Goal: Task Accomplishment & Management: Manage account settings

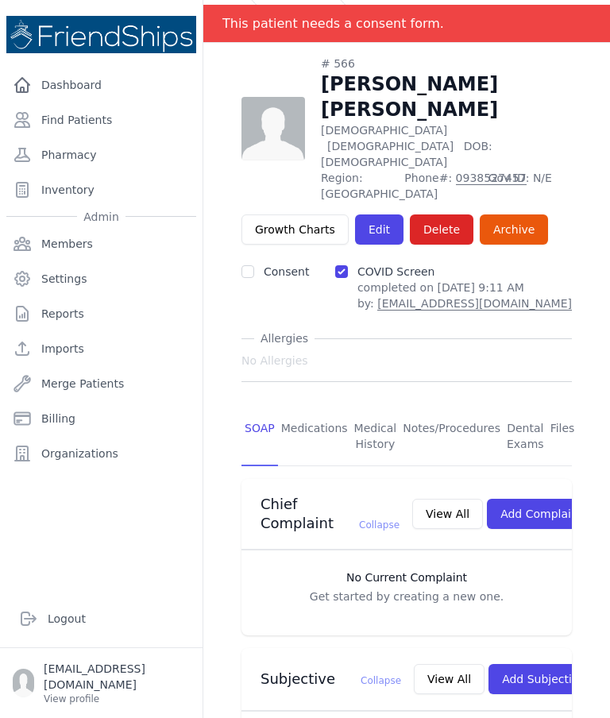
scroll to position [35, 0]
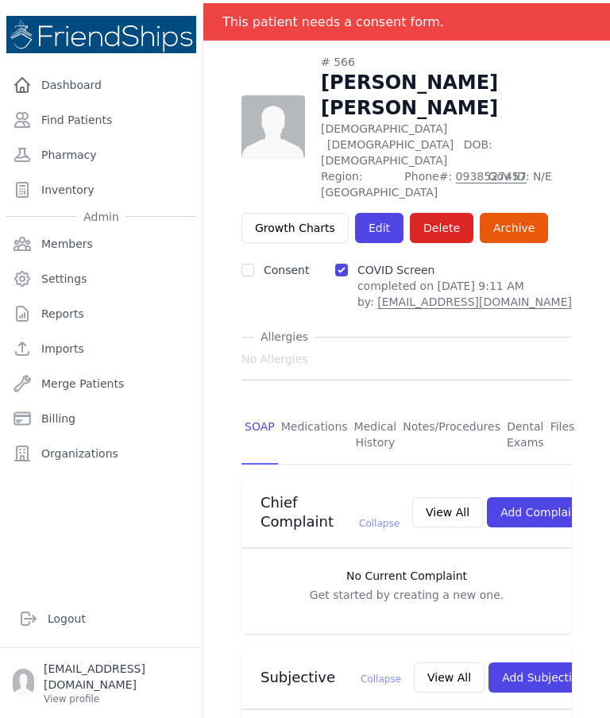
click at [314, 406] on link "Medications" at bounding box center [314, 435] width 73 height 59
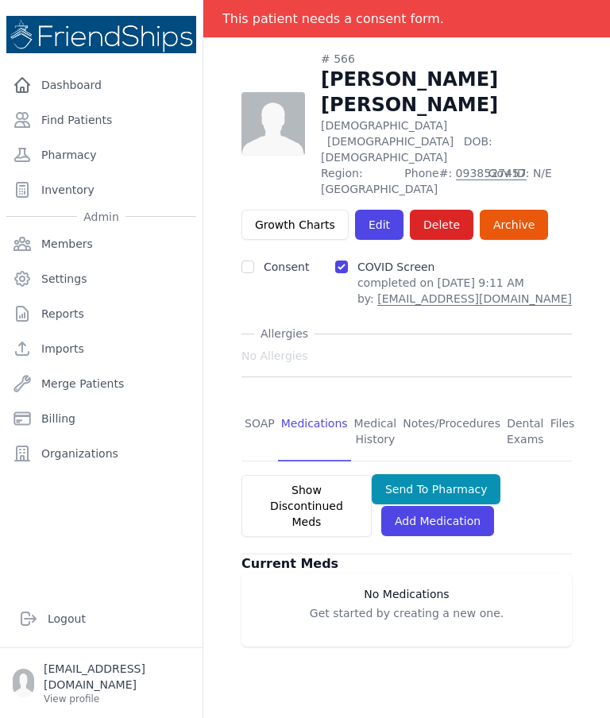
scroll to position [76, 0]
click at [258, 403] on link "SOAP" at bounding box center [260, 432] width 37 height 59
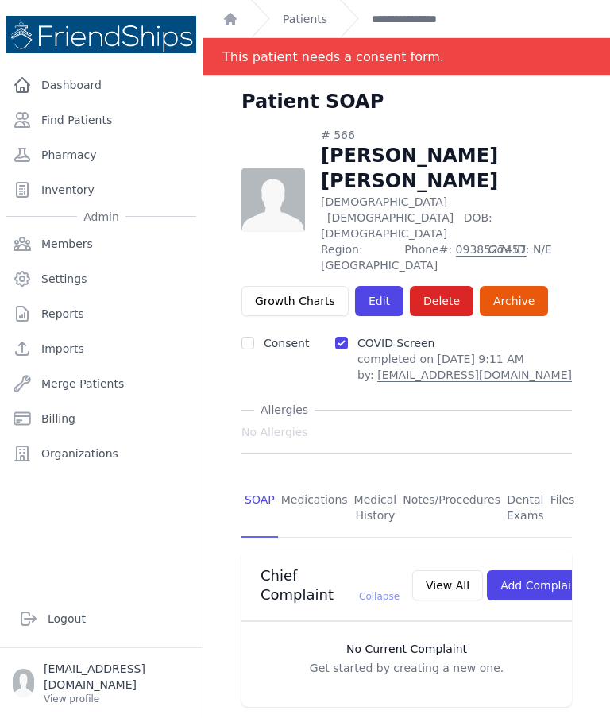
scroll to position [-1, 0]
click at [80, 118] on link "Find Patients" at bounding box center [101, 120] width 190 height 32
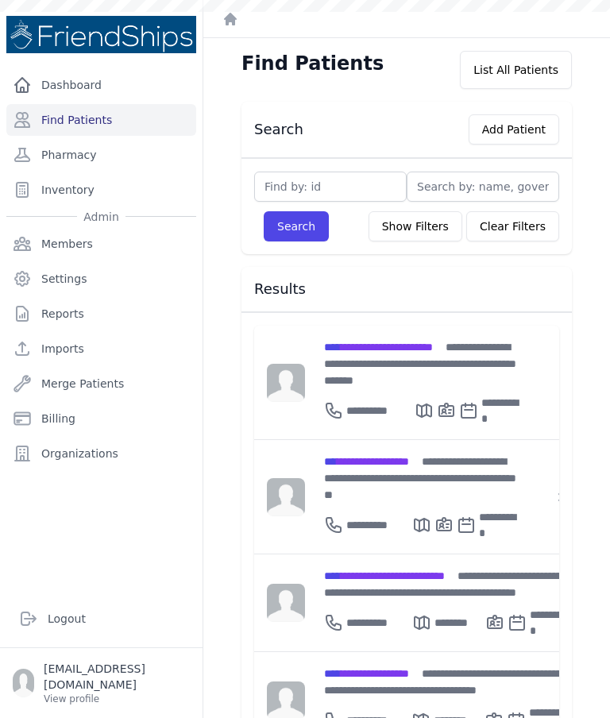
click at [406, 698] on div "**********" at bounding box center [446, 717] width 244 height 38
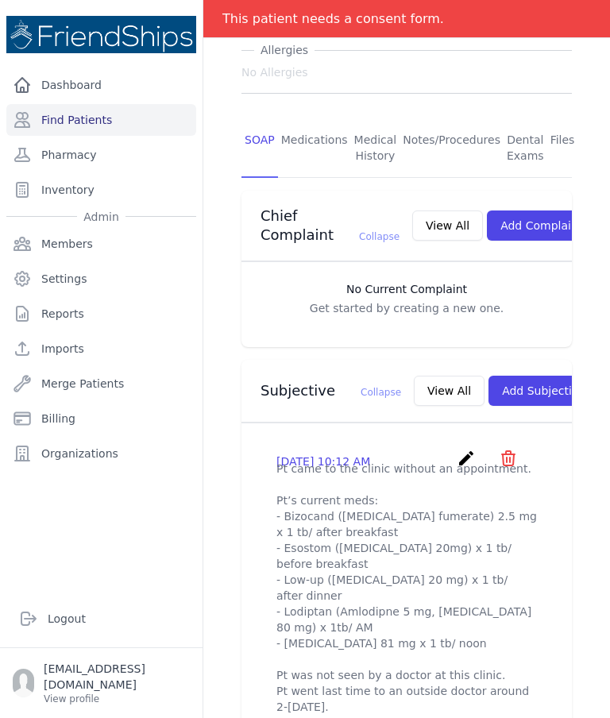
scroll to position [248, 0]
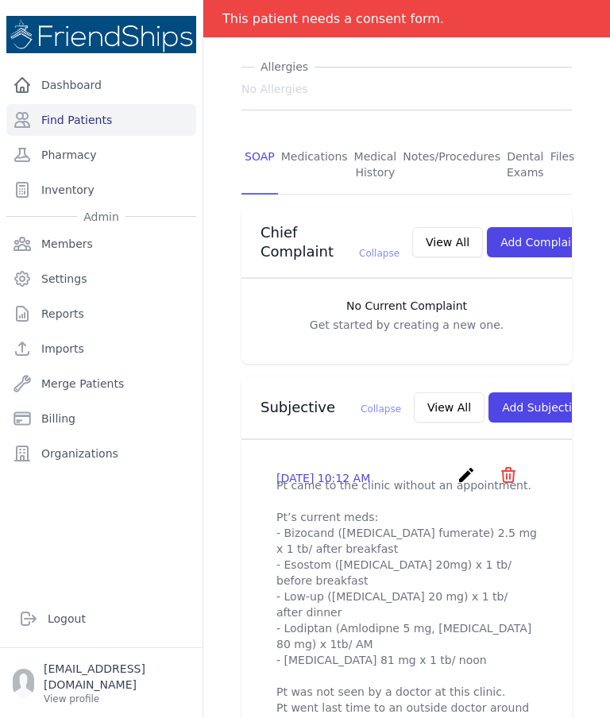
click at [312, 136] on link "Medications" at bounding box center [314, 165] width 73 height 59
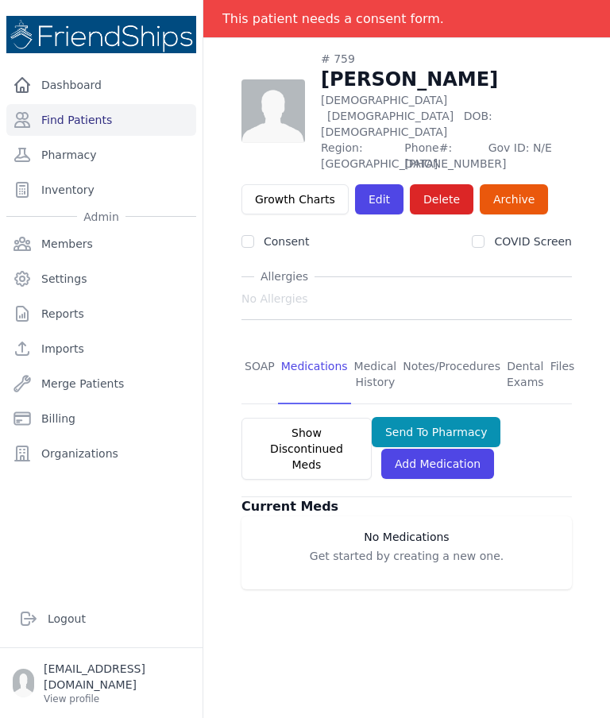
scroll to position [76, 0]
click at [254, 346] on link "SOAP" at bounding box center [260, 375] width 37 height 59
click at [246, 346] on link "SOAP" at bounding box center [260, 375] width 37 height 59
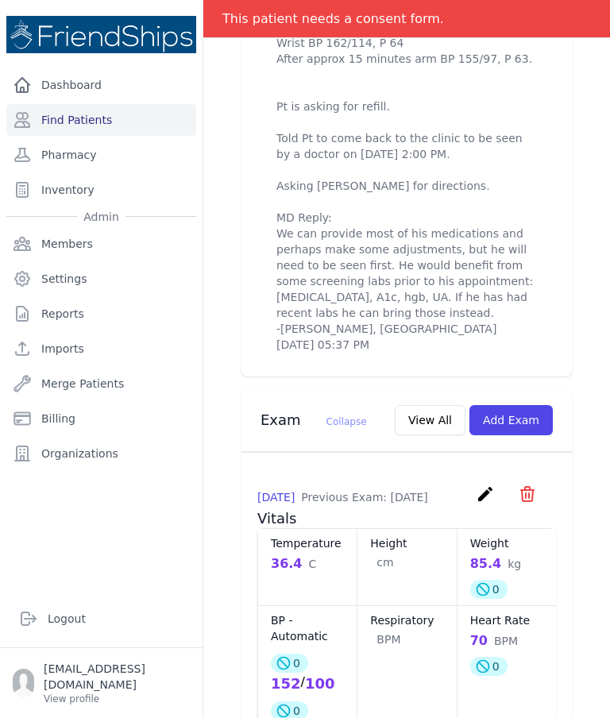
scroll to position [1016, 0]
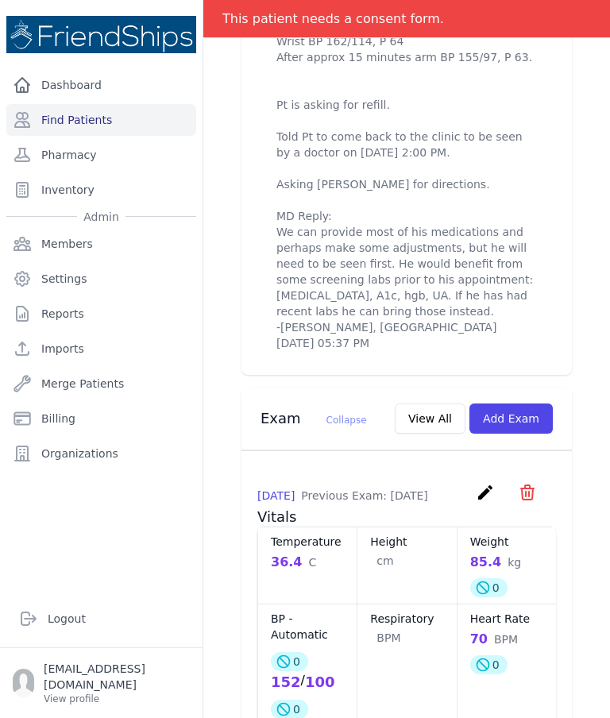
click at [77, 112] on link "Find Patients" at bounding box center [101, 120] width 190 height 32
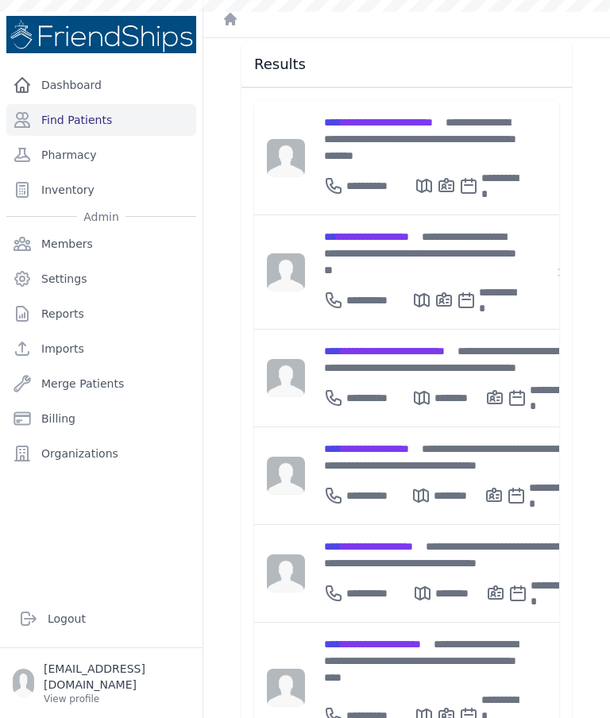
scroll to position [231, 0]
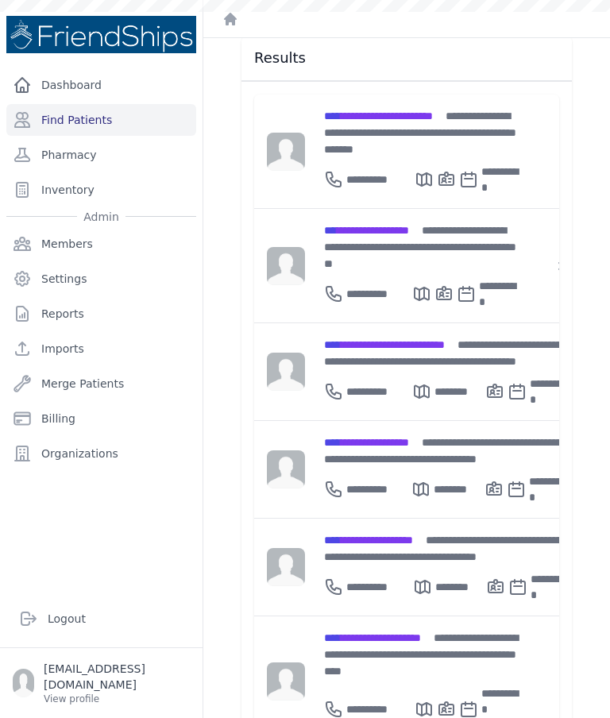
click at [397, 339] on span "**********" at bounding box center [384, 344] width 121 height 11
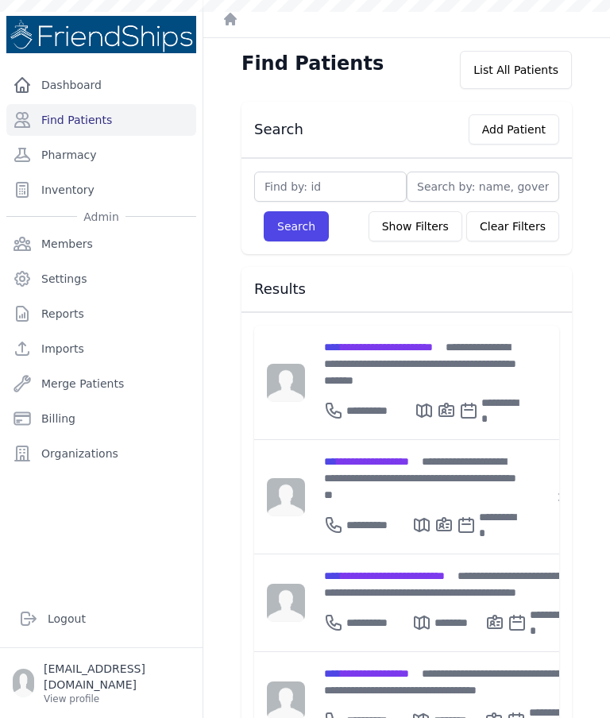
scroll to position [0, 0]
click at [416, 570] on span "**********" at bounding box center [384, 575] width 121 height 11
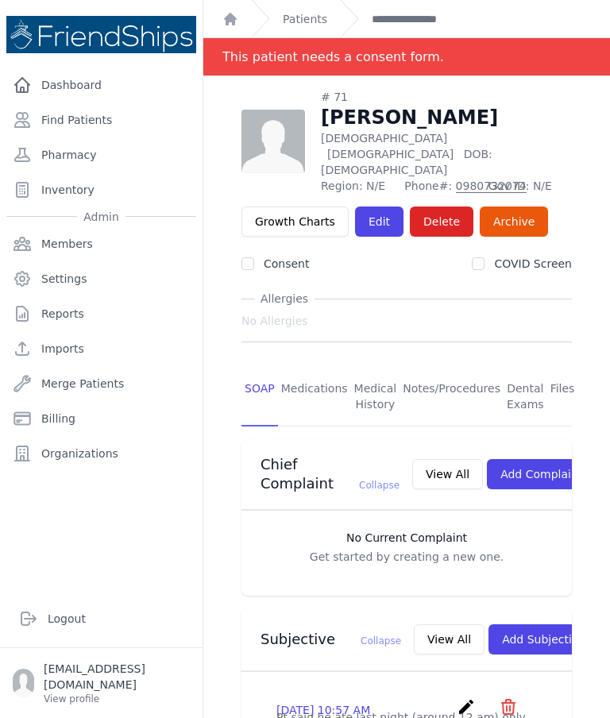
click at [100, 113] on link "Find Patients" at bounding box center [101, 120] width 190 height 32
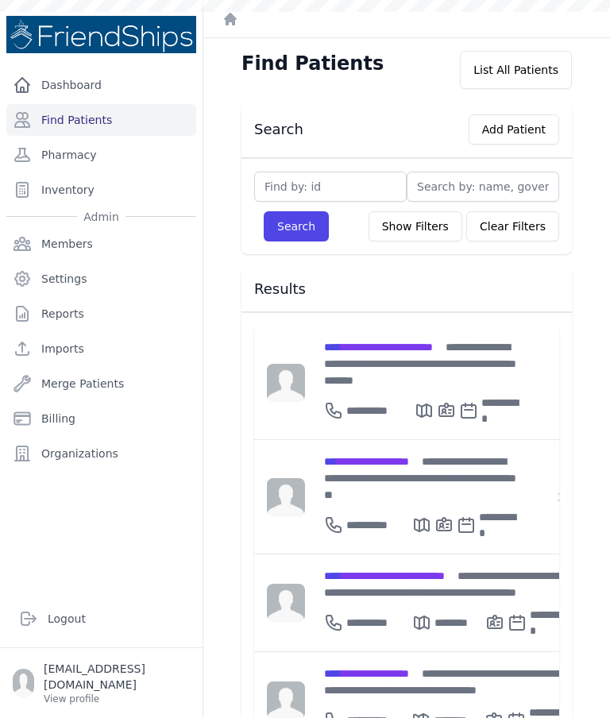
click at [413, 347] on span "**********" at bounding box center [378, 347] width 109 height 11
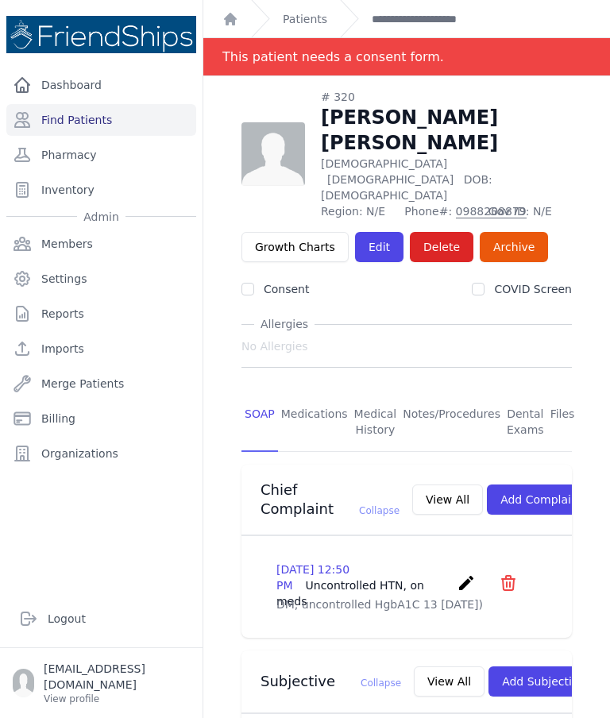
click at [113, 119] on link "Find Patients" at bounding box center [101, 120] width 190 height 32
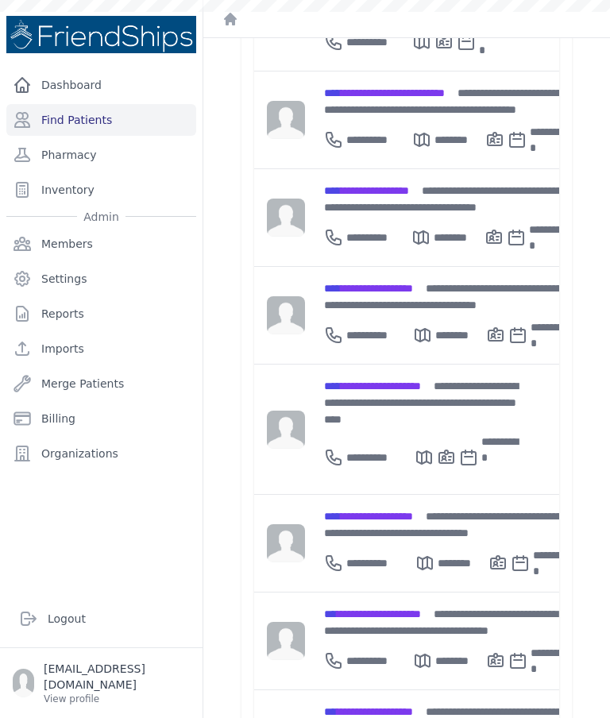
scroll to position [482, 0]
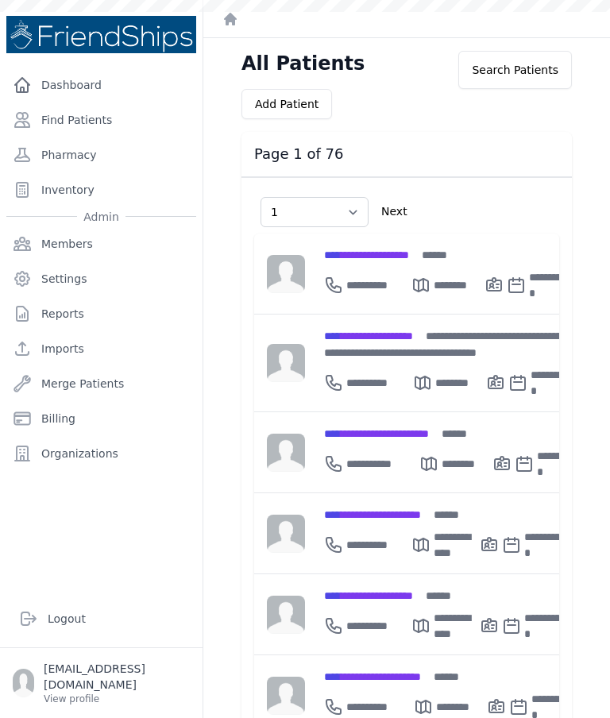
click at [104, 122] on link "Find Patients" at bounding box center [101, 120] width 190 height 32
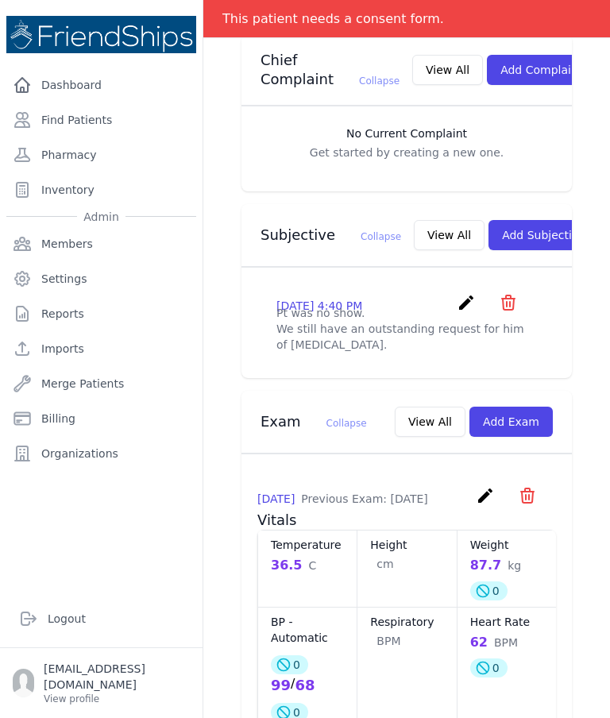
scroll to position [466, 0]
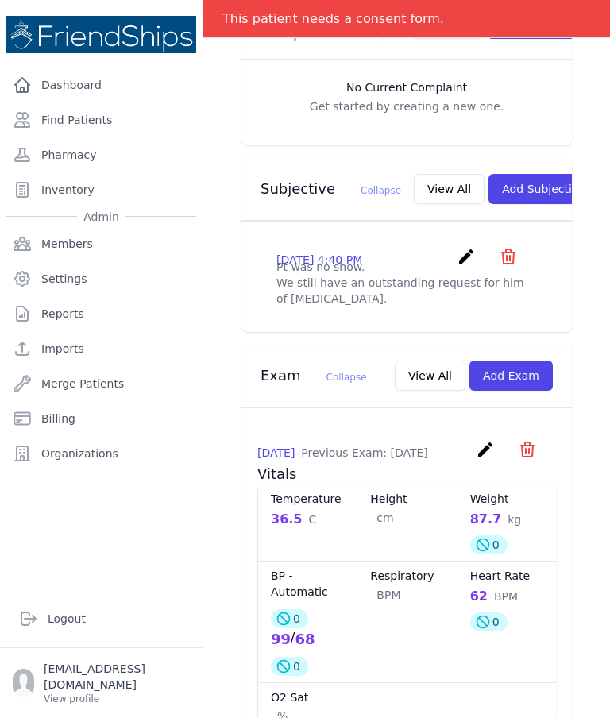
click at [519, 184] on button "Add Subjective" at bounding box center [544, 189] width 110 height 30
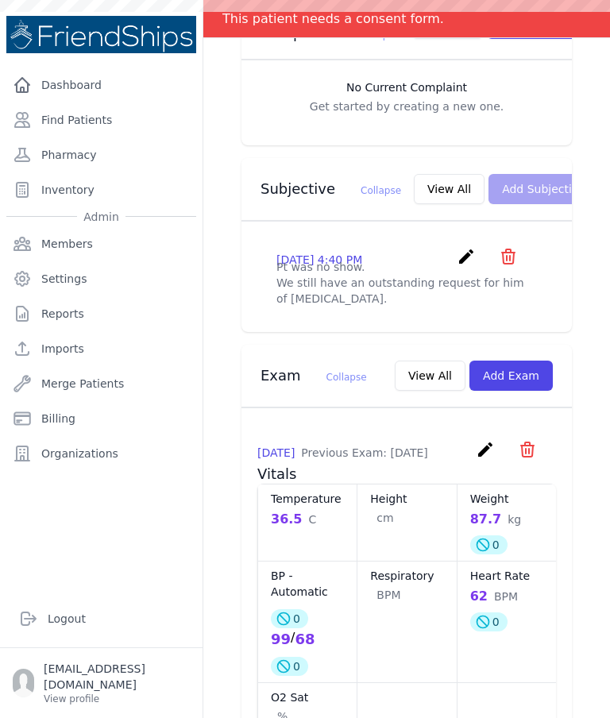
scroll to position [0, 0]
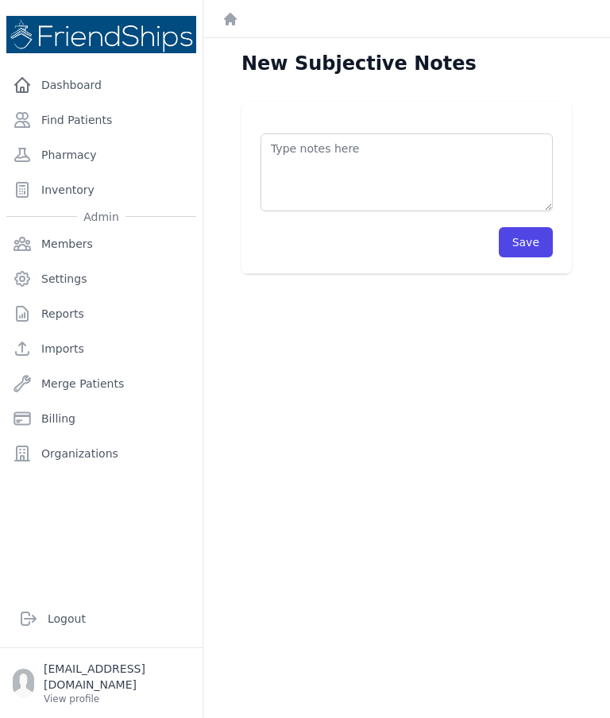
click at [450, 148] on textarea at bounding box center [407, 172] width 292 height 78
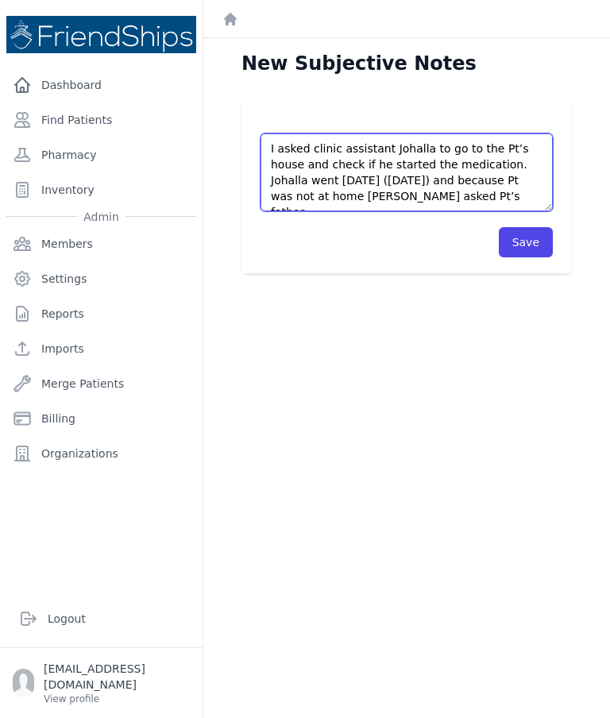
type textarea "I asked clinic assistant Johalla to go to the Pt’s house and check if he starte…"
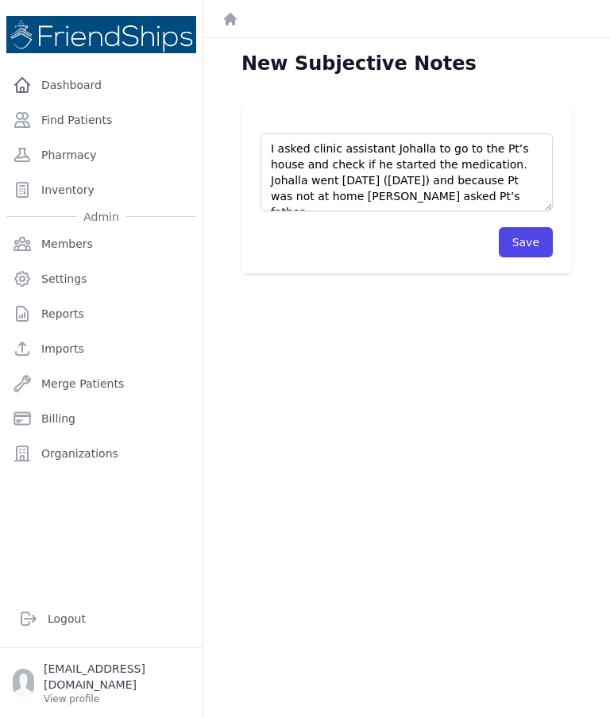
click at [540, 230] on button "Save" at bounding box center [526, 242] width 54 height 30
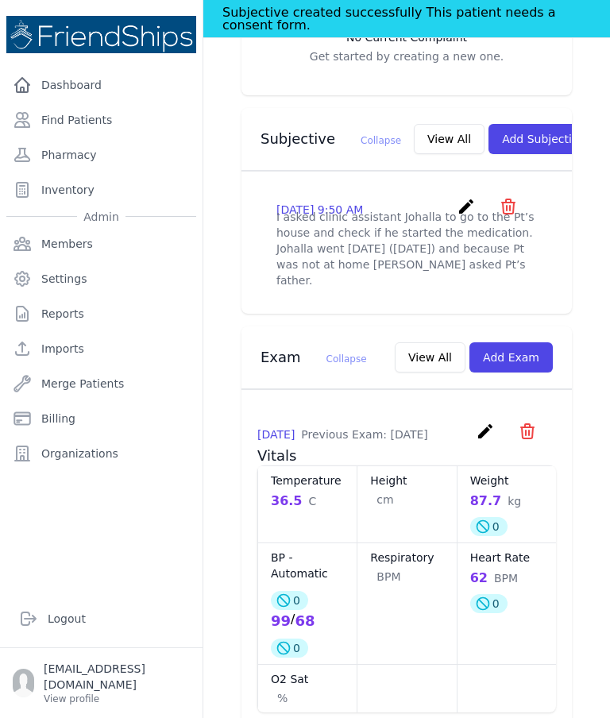
scroll to position [555, 0]
click at [468, 206] on icon "create" at bounding box center [466, 205] width 19 height 19
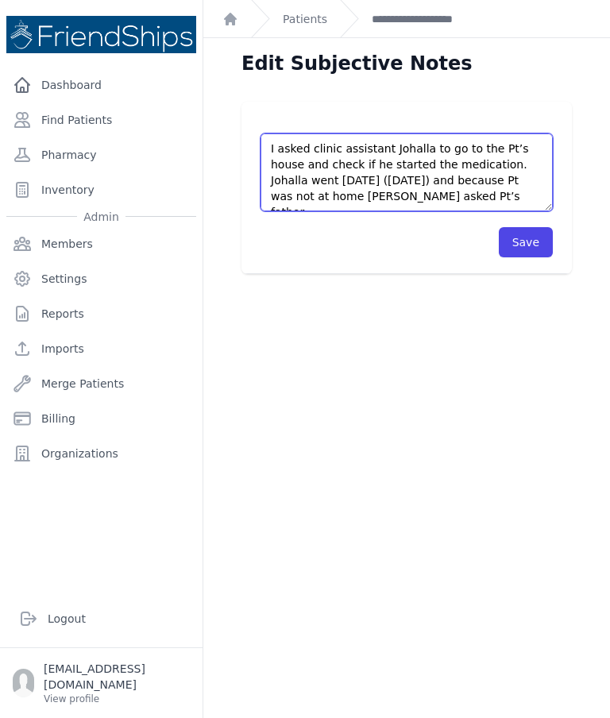
click at [519, 184] on textarea "I asked clinic assistant Johalla to go to the Pt’s house and check if he starte…" at bounding box center [407, 172] width 292 height 78
click at [509, 199] on textarea "I asked clinic assistant Johalla to go to the Pt’s house and check if he starte…" at bounding box center [407, 172] width 292 height 78
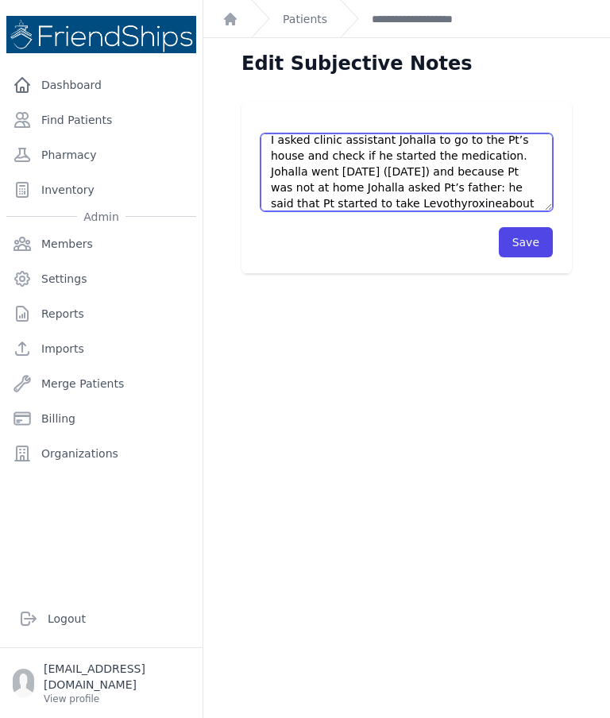
scroll to position [32, 0]
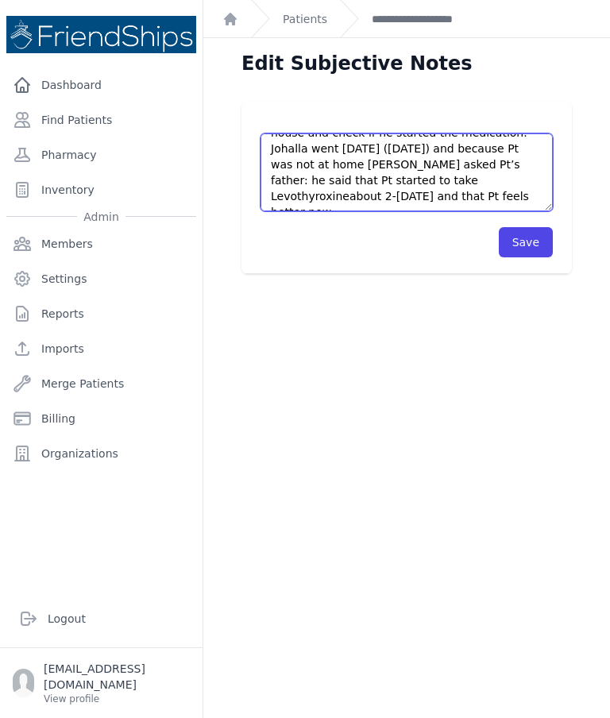
type textarea "I asked clinic assistant Johalla to go to the Pt’s house and check if he starte…"
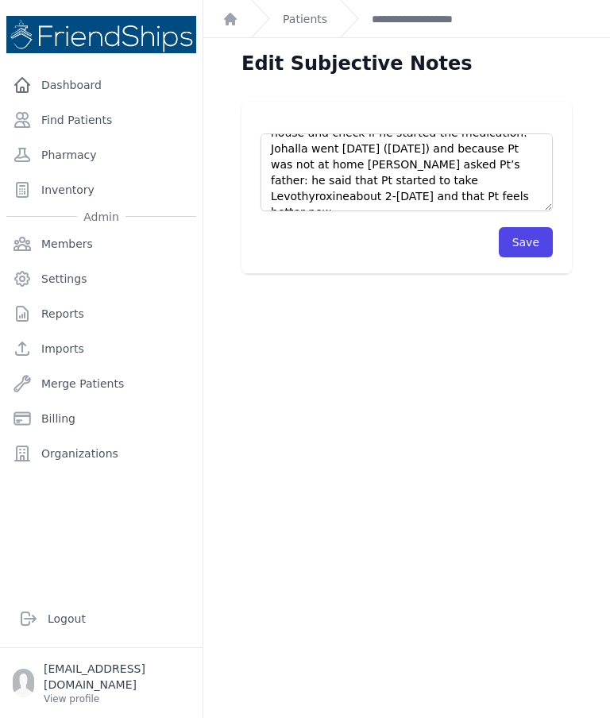
click at [527, 251] on button "Save" at bounding box center [526, 242] width 54 height 30
click at [536, 244] on button "Save" at bounding box center [526, 242] width 54 height 30
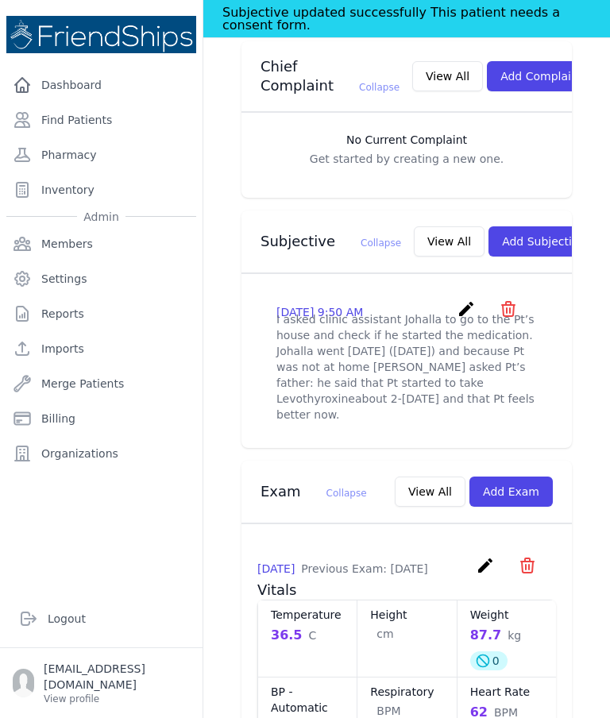
scroll to position [450, 0]
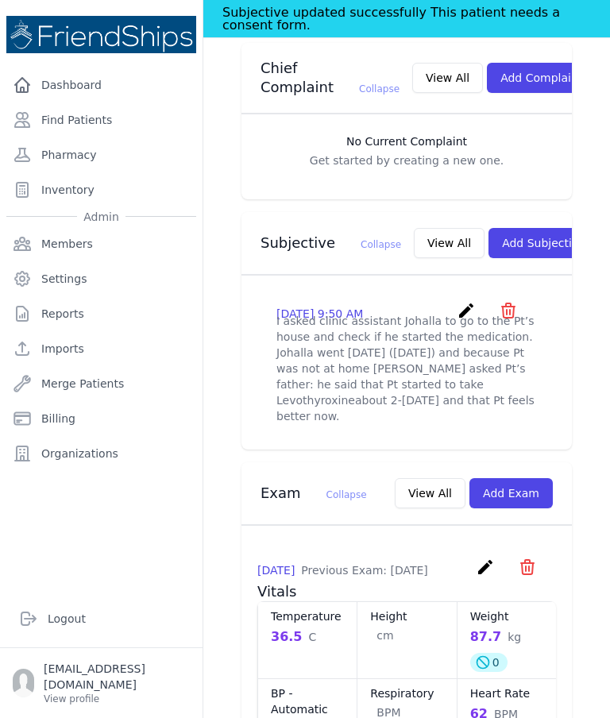
click at [458, 318] on link "create" at bounding box center [468, 315] width 23 height 15
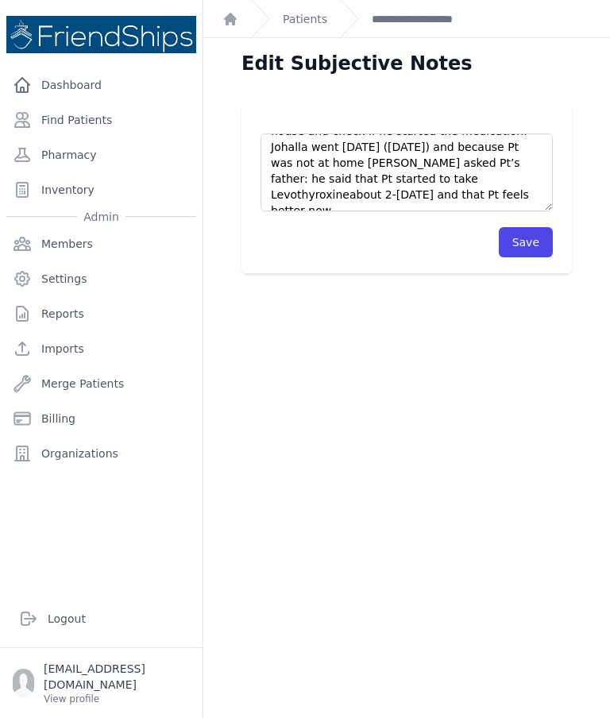
scroll to position [32, 0]
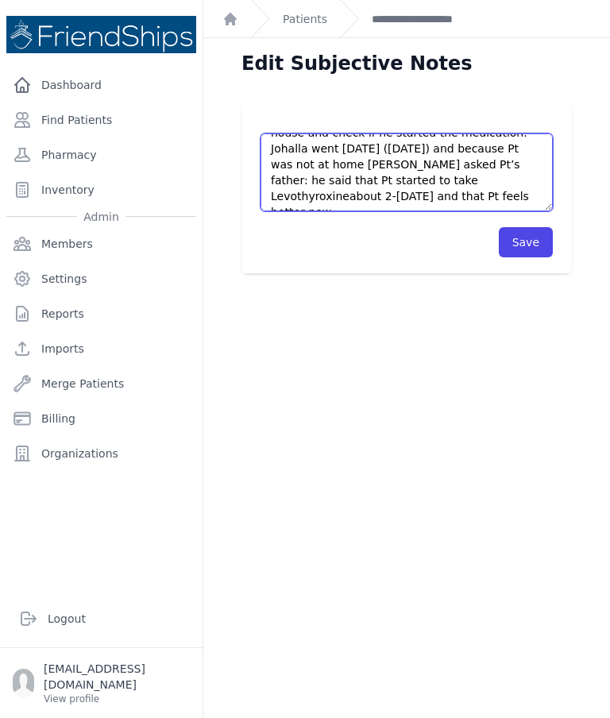
click at [457, 177] on textarea "I asked clinic assistant Johalla to go to the Pt’s house and check if he starte…" at bounding box center [407, 172] width 292 height 78
type textarea "I asked clinic assistant Johalla to go to the Pt’s house and check if he starte…"
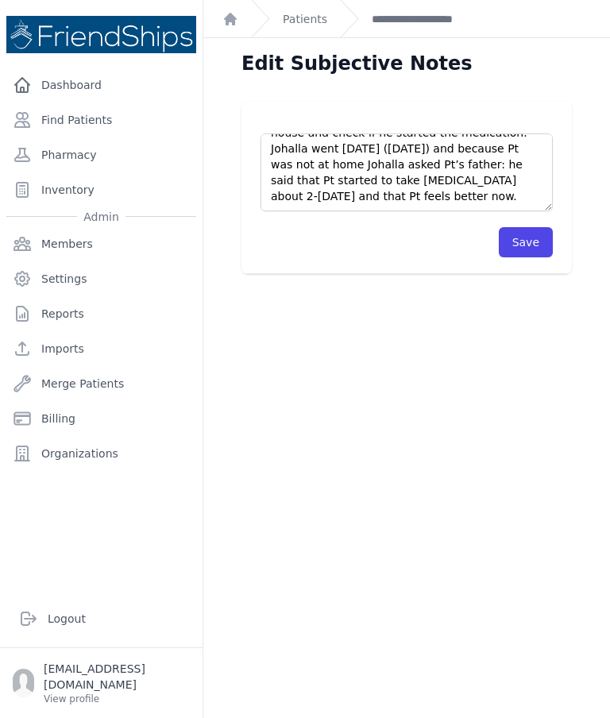
click at [546, 242] on button "Save" at bounding box center [526, 242] width 54 height 30
click at [543, 245] on button "Save" at bounding box center [526, 242] width 54 height 30
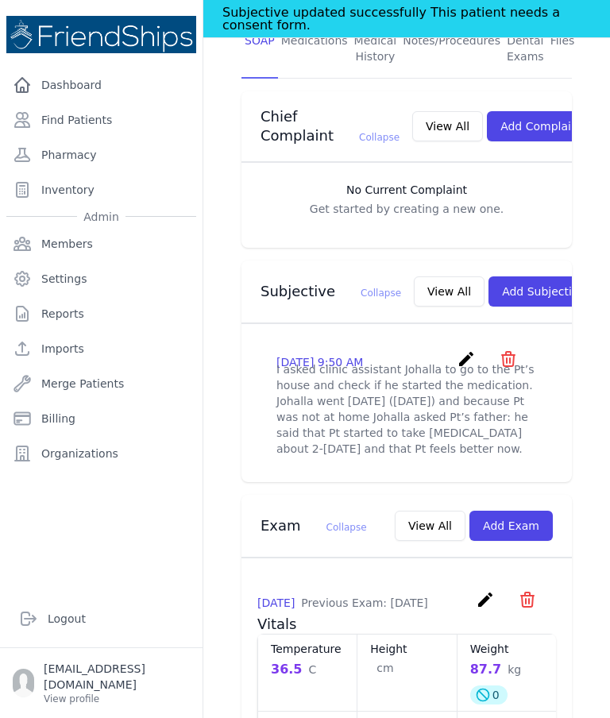
scroll to position [398, 0]
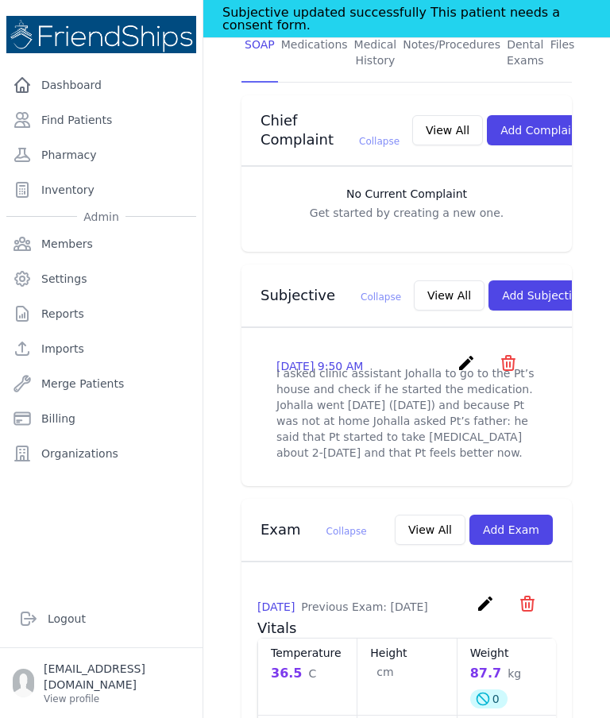
click at [601, 397] on div "Patient SOAP # 714 Ayman Muhammad Ahmad Male 28 Years Old DOB: 1997-Mar-12 Regi…" at bounding box center [406, 618] width 407 height 1880
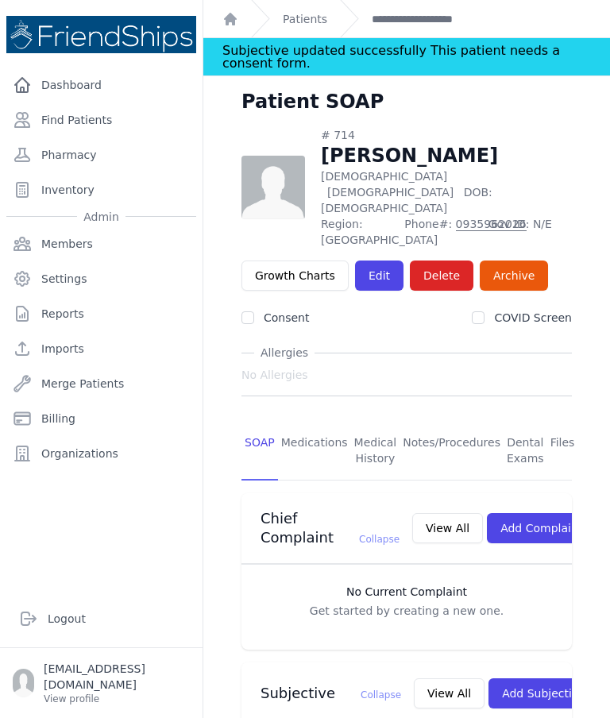
scroll to position [0, 0]
click at [102, 113] on link "Find Patients" at bounding box center [101, 120] width 190 height 32
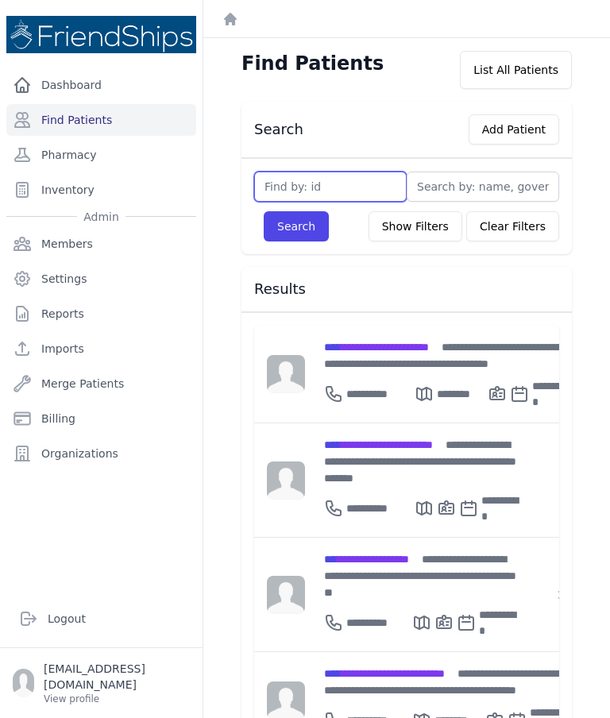
click at [327, 187] on input "text" at bounding box center [330, 187] width 153 height 30
type input "758"
click at [276, 224] on button "Search" at bounding box center [296, 226] width 65 height 30
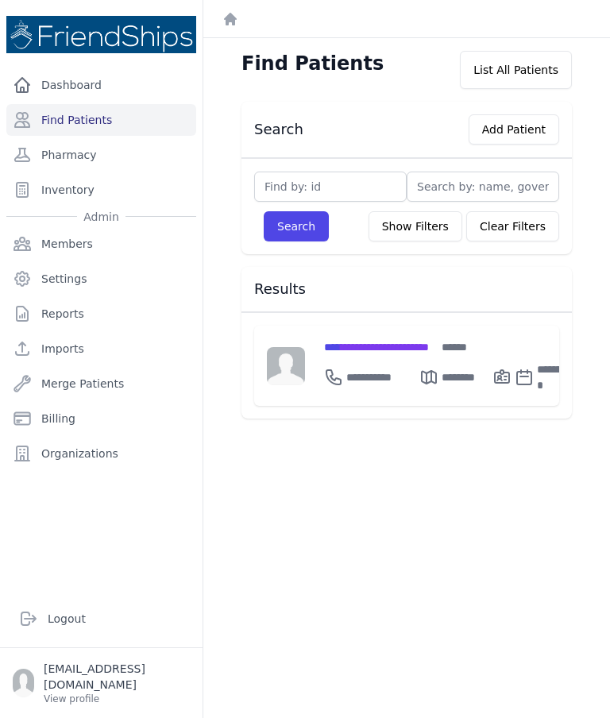
click at [390, 338] on div "**********" at bounding box center [450, 346] width 252 height 17
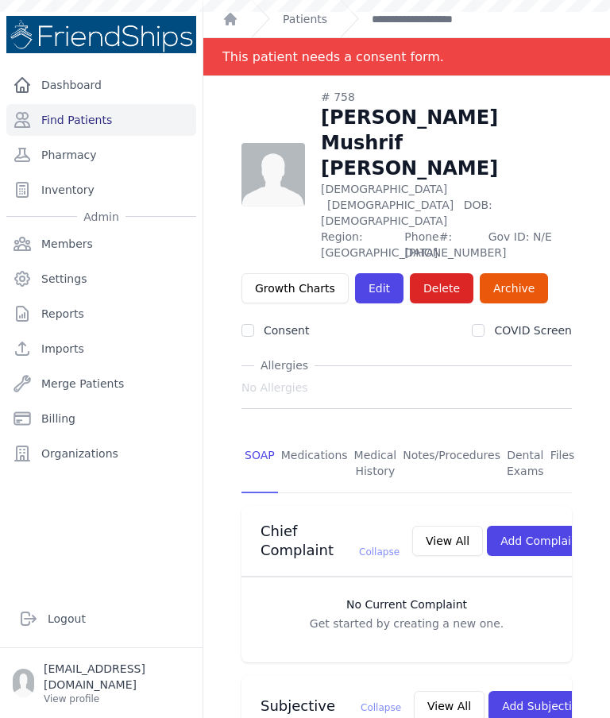
click at [376, 435] on link "Medical History" at bounding box center [375, 464] width 49 height 59
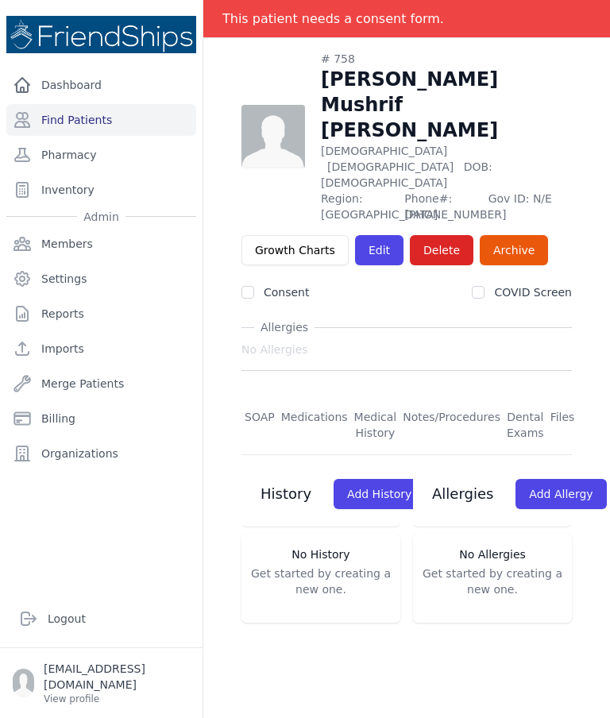
scroll to position [76, 0]
click at [255, 396] on link "SOAP" at bounding box center [260, 425] width 37 height 59
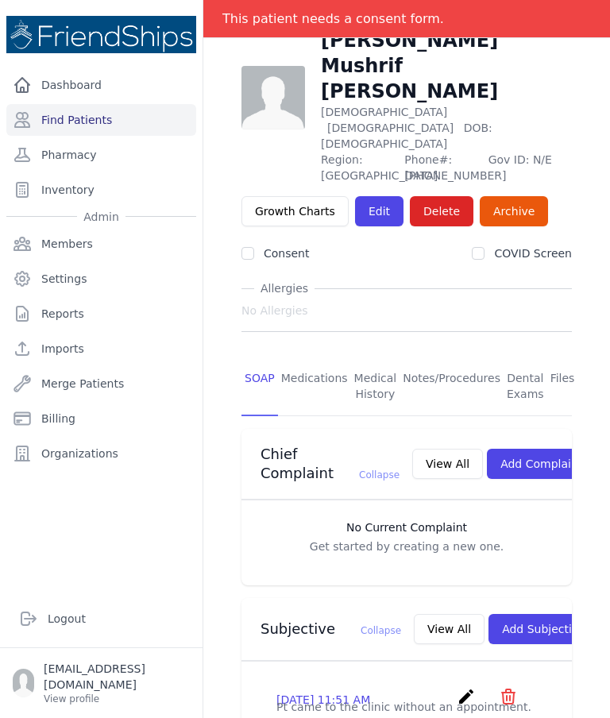
scroll to position [103, 0]
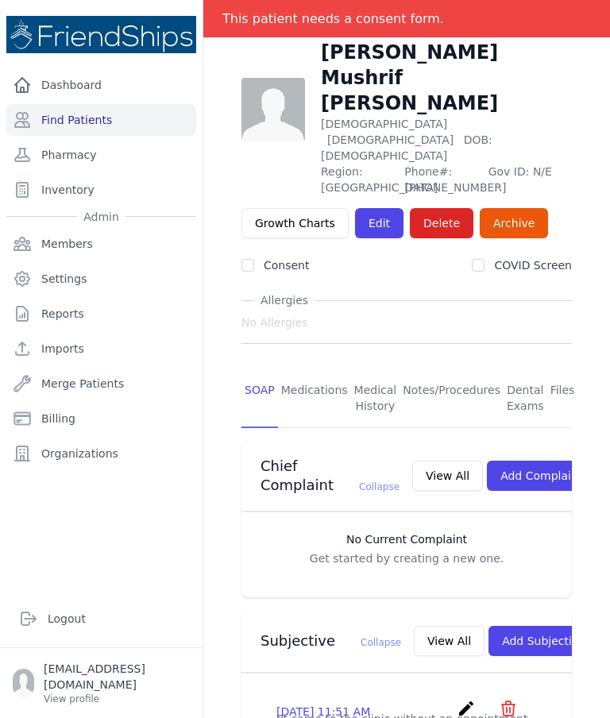
click at [314, 369] on link "Medications" at bounding box center [314, 398] width 73 height 59
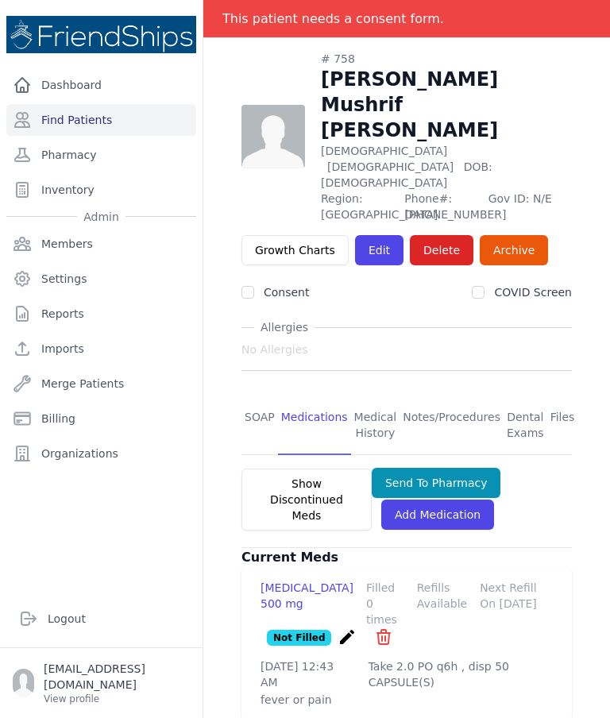
click at [252, 396] on link "SOAP" at bounding box center [260, 425] width 37 height 59
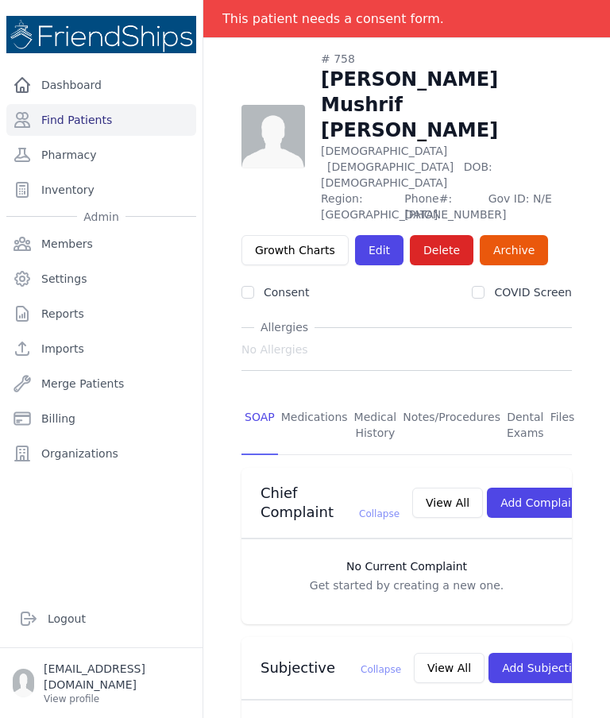
click at [261, 342] on span "No Allergies" at bounding box center [275, 350] width 67 height 16
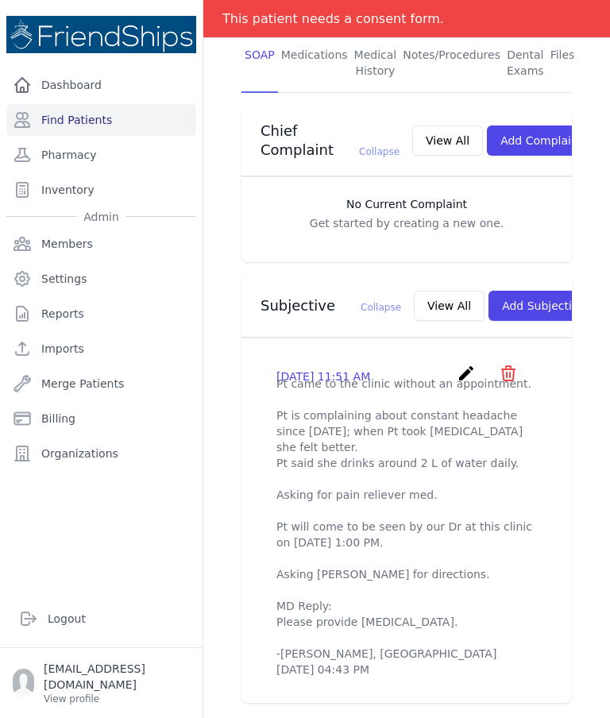
scroll to position [435, 0]
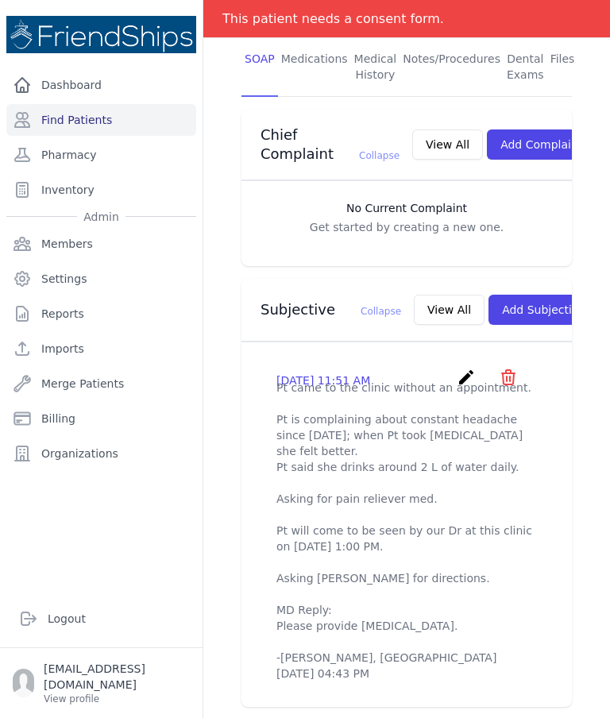
click at [510, 295] on button "Add Subjective" at bounding box center [544, 310] width 110 height 30
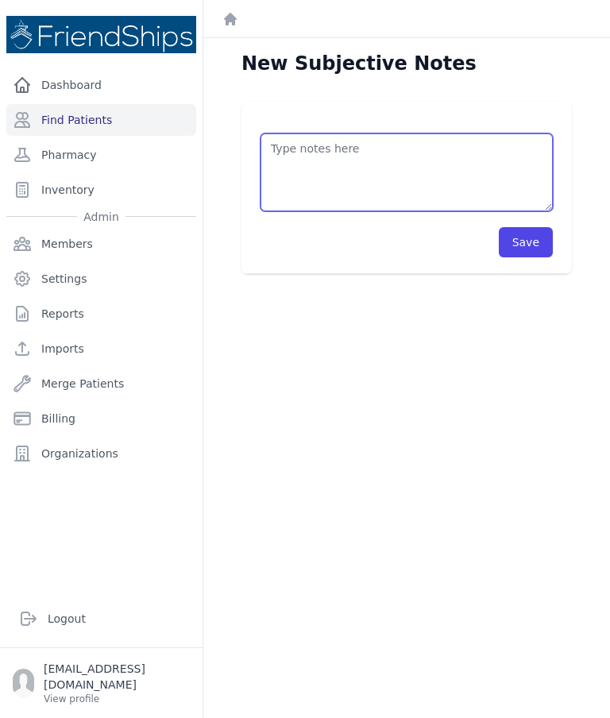
click at [327, 168] on textarea at bounding box center [407, 172] width 292 height 78
click at [423, 147] on textarea "Pt return to the clinic for refill. Dispensed medication as Rx." at bounding box center [407, 172] width 292 height 78
click at [424, 157] on textarea "Pt return to the clinic for refill. Dispensed medication as Rx." at bounding box center [407, 172] width 292 height 78
click at [431, 153] on textarea "Pt return to the clinic for refill. Dispensed medication as Rx." at bounding box center [407, 172] width 292 height 78
click at [398, 166] on textarea "Pt return to the clinic for refill. medication as Rx." at bounding box center [407, 172] width 292 height 78
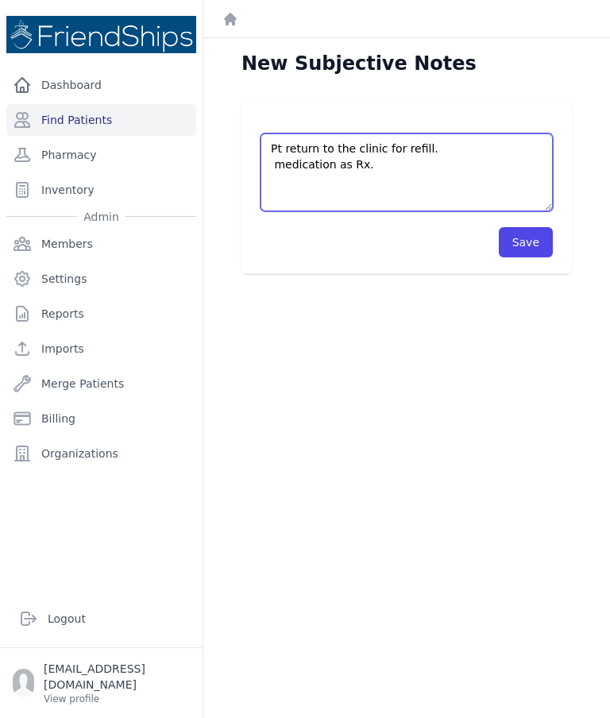
click at [268, 161] on textarea "Pt return to the clinic for refill. medication as Rx." at bounding box center [407, 172] width 292 height 78
click at [458, 187] on textarea "Pt return to the clinic for refill. Dispensed medication as Rx." at bounding box center [407, 172] width 292 height 78
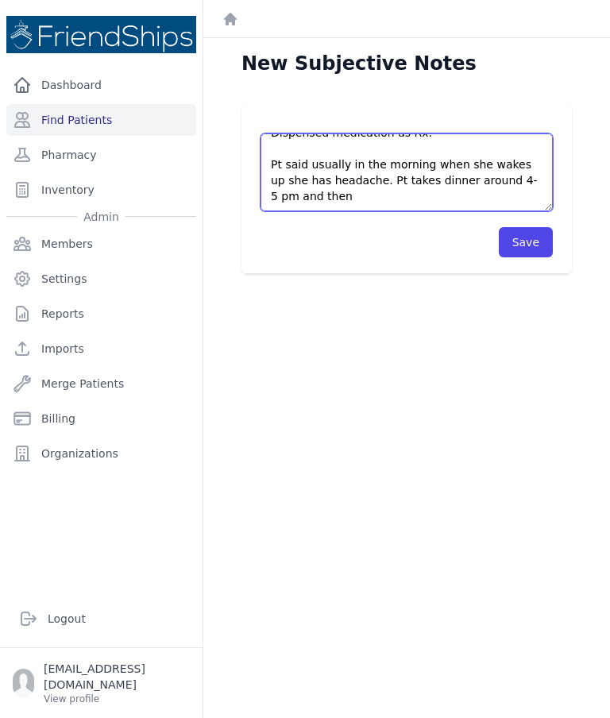
scroll to position [25, 0]
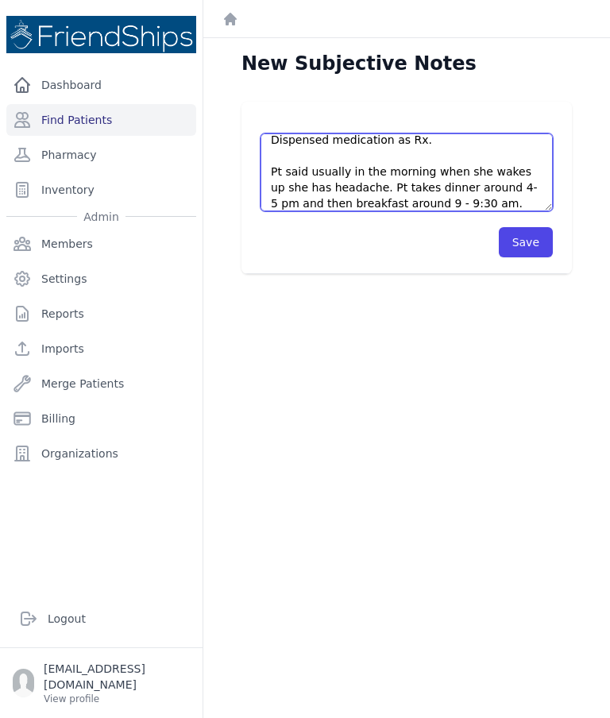
click at [448, 204] on textarea "Pt return to the clinic for refill. Dispensed medication as Rx. Pt said usually…" at bounding box center [407, 172] width 292 height 78
click at [483, 203] on textarea "Pt return to the clinic for refill. Dispensed medication as Rx. Pt said usually…" at bounding box center [407, 172] width 292 height 78
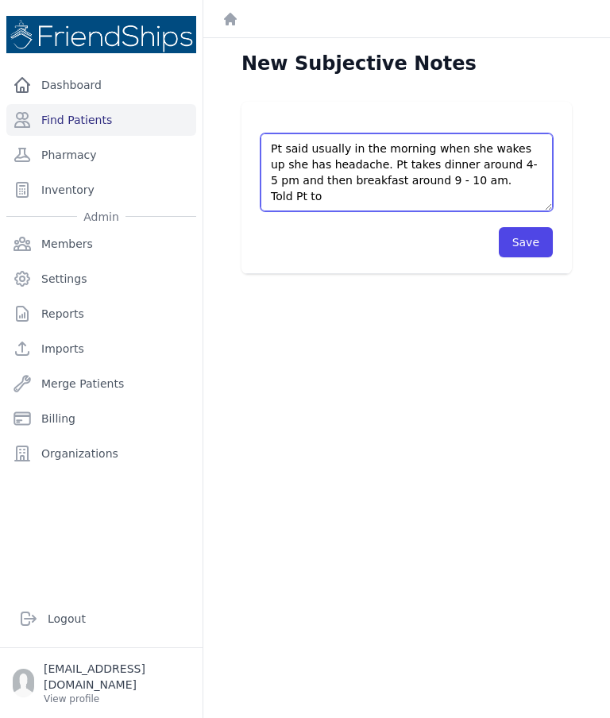
scroll to position [48, 0]
click at [497, 179] on textarea "Pt return to the clinic for refill. Dispensed medication as Rx. Pt said usually…" at bounding box center [407, 172] width 292 height 78
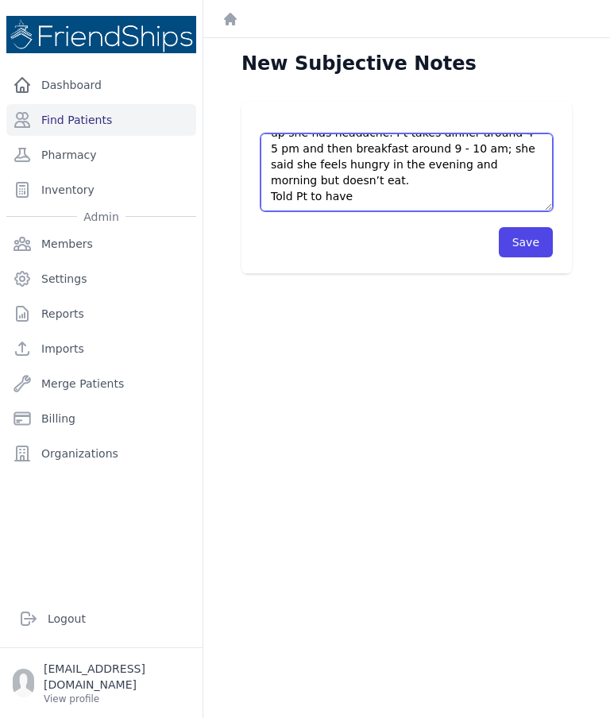
scroll to position [79, 0]
click at [399, 197] on textarea "Pt return to the clinic for refill. Dispensed medication as Rx. Pt said usually…" at bounding box center [407, 172] width 292 height 78
click at [372, 206] on textarea "Pt return to the clinic for refill. Dispensed medication as Rx. Pt said usually…" at bounding box center [407, 172] width 292 height 78
click at [388, 195] on textarea "Pt return to the clinic for refill. Dispensed medication as Rx. Pt said usually…" at bounding box center [407, 172] width 292 height 78
click at [513, 191] on textarea "Pt return to the clinic for refill. Dispensed medication as Rx. Pt said usually…" at bounding box center [407, 172] width 292 height 78
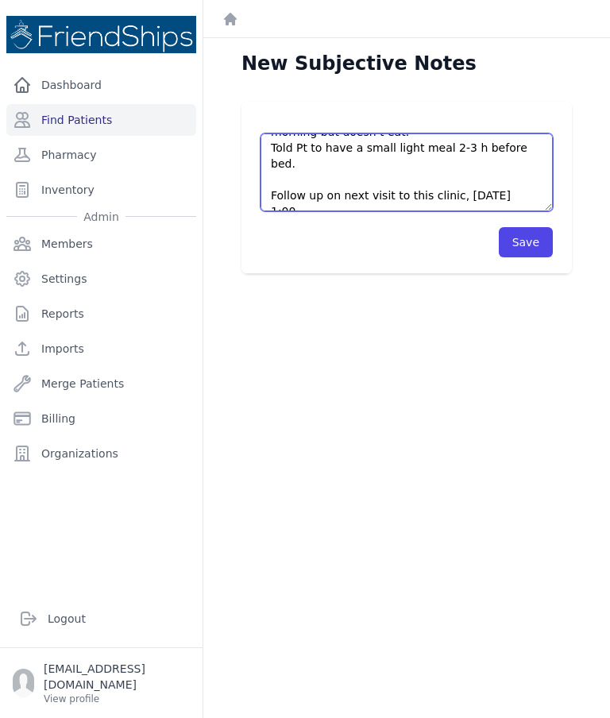
scroll to position [127, 0]
click at [435, 149] on textarea "Pt return to the clinic for refill. Dispensed medication as Rx. Pt said usually…" at bounding box center [407, 172] width 292 height 78
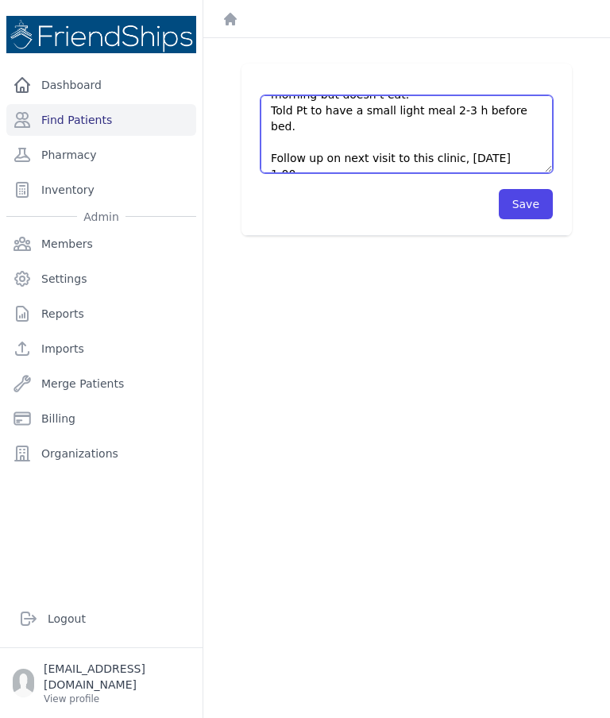
scroll to position [38, 0]
type textarea "Pt return to the clinic for refill. Dispensed medication as Rx. Pt said usually…"
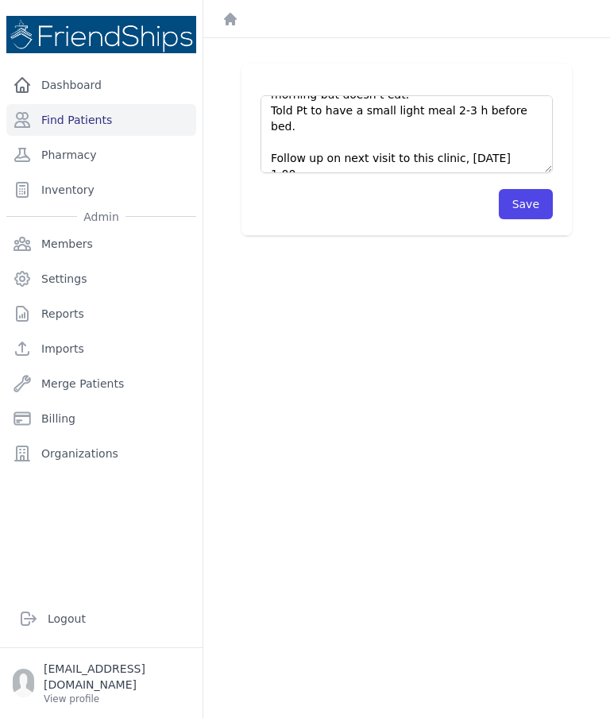
click at [539, 207] on button "Save" at bounding box center [526, 204] width 54 height 30
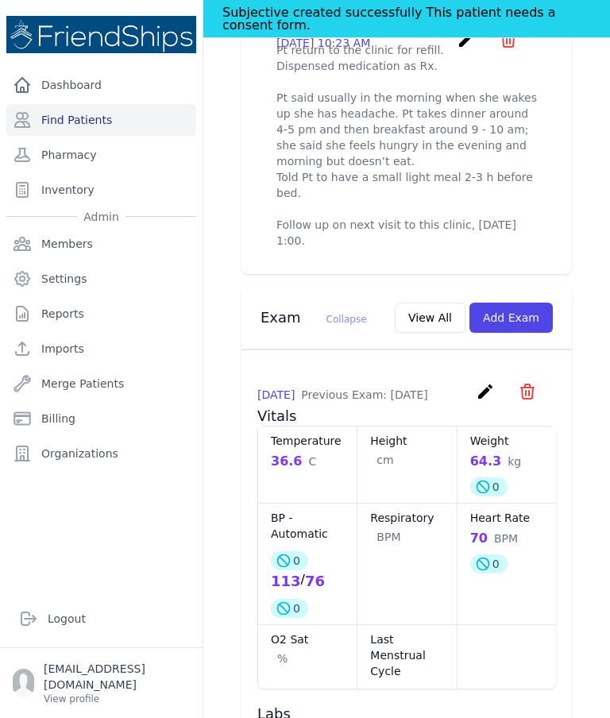
scroll to position [785, 0]
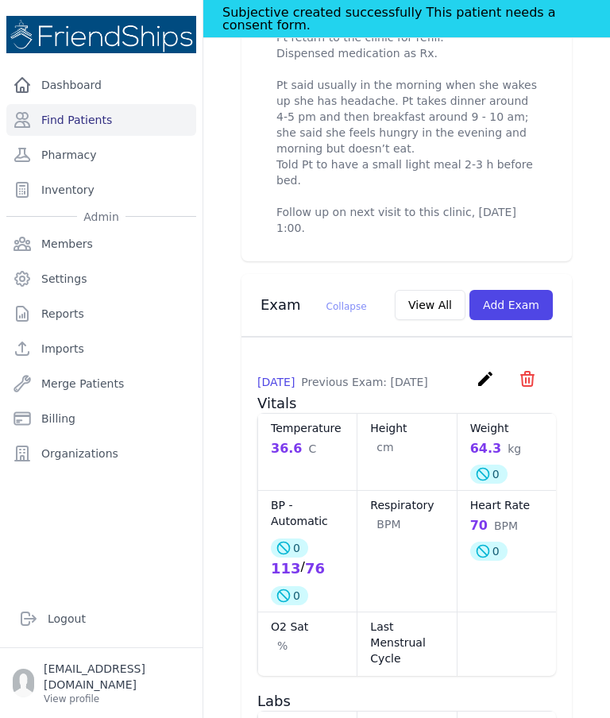
click at [533, 290] on button "Add Exam" at bounding box center [511, 305] width 83 height 30
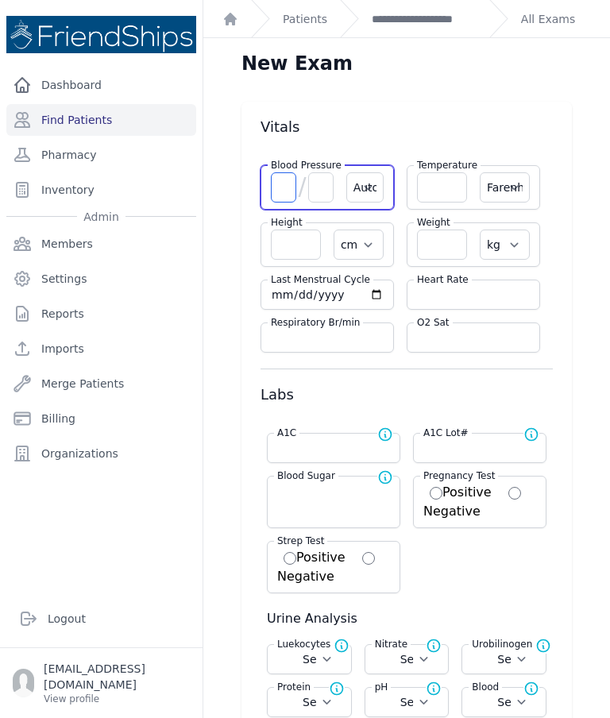
click at [288, 176] on input "number" at bounding box center [283, 187] width 25 height 30
type input "125"
click at [327, 191] on input "number" at bounding box center [320, 187] width 25 height 30
type input "85"
click at [444, 259] on input "number" at bounding box center [442, 245] width 50 height 30
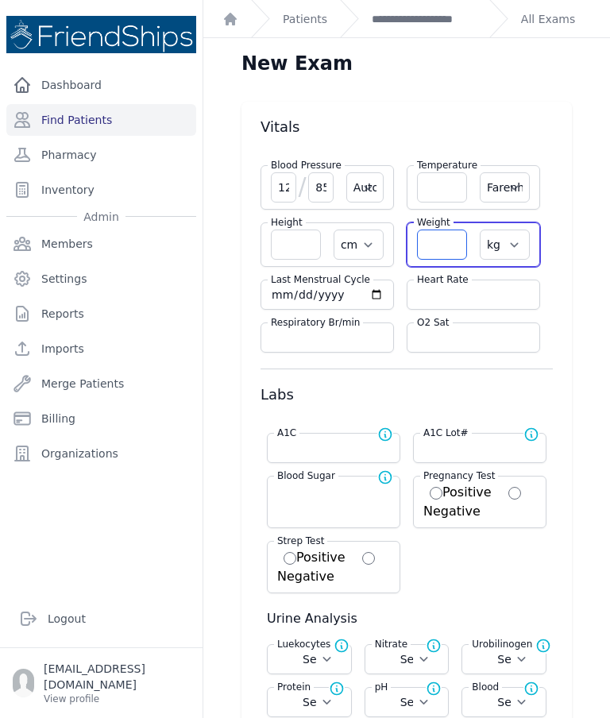
select select "Automatic"
select select "F"
select select "cm"
select select "kg"
select select
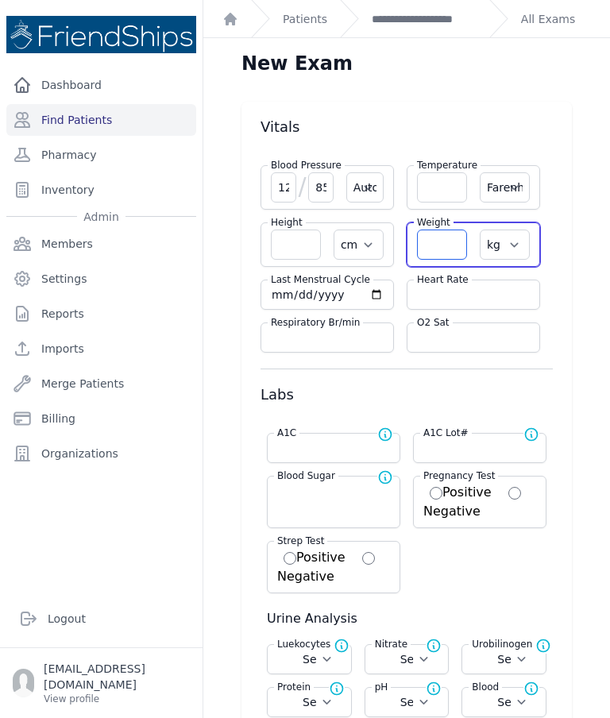
select select
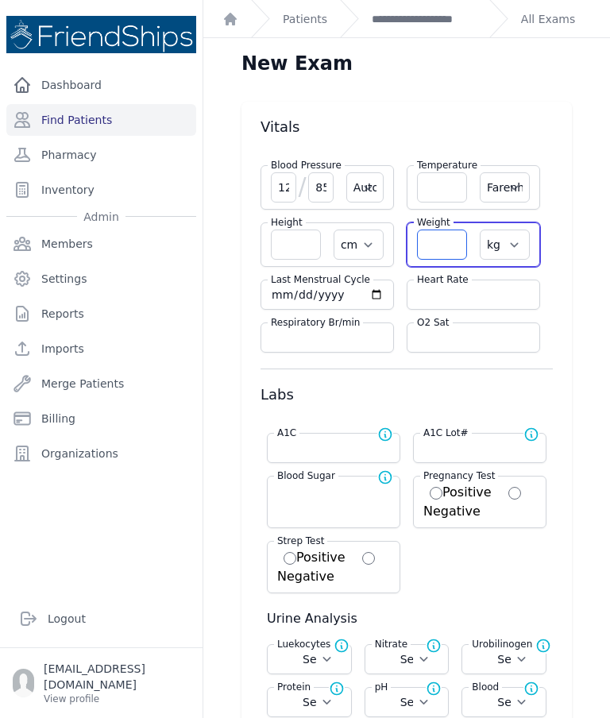
select select
type input "64"
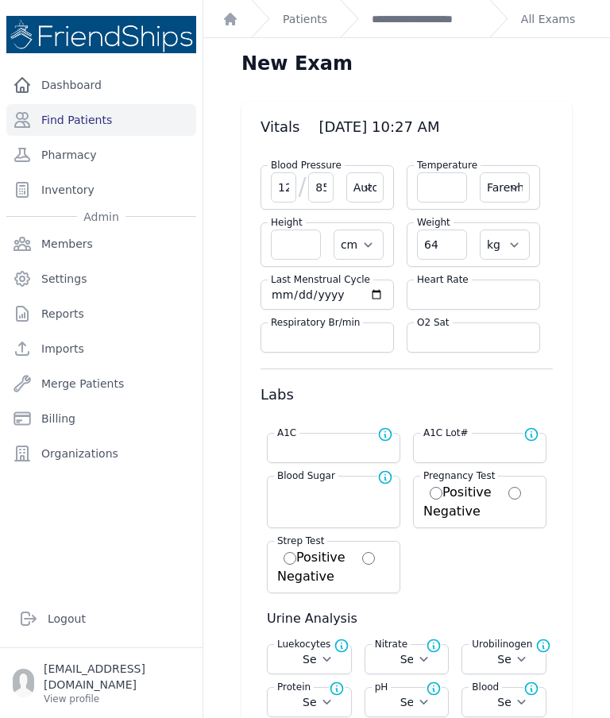
type input "85"
select select "Automatic"
select select "F"
select select "cm"
select select "kg"
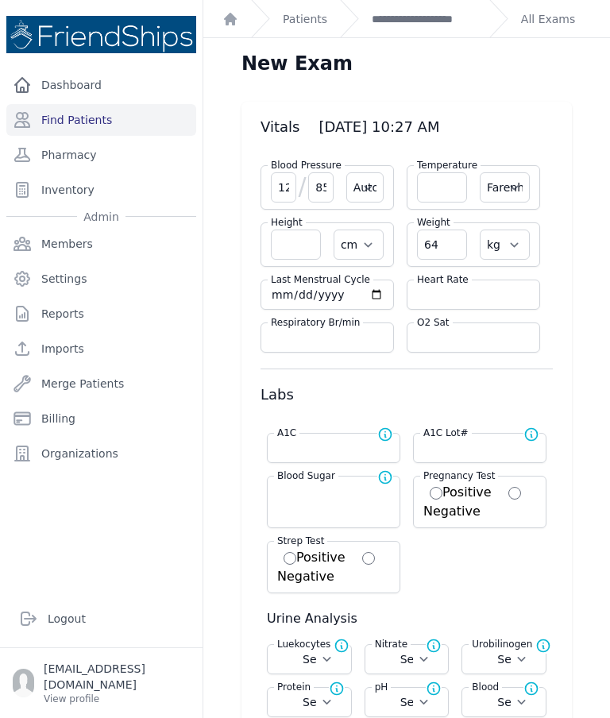
select select
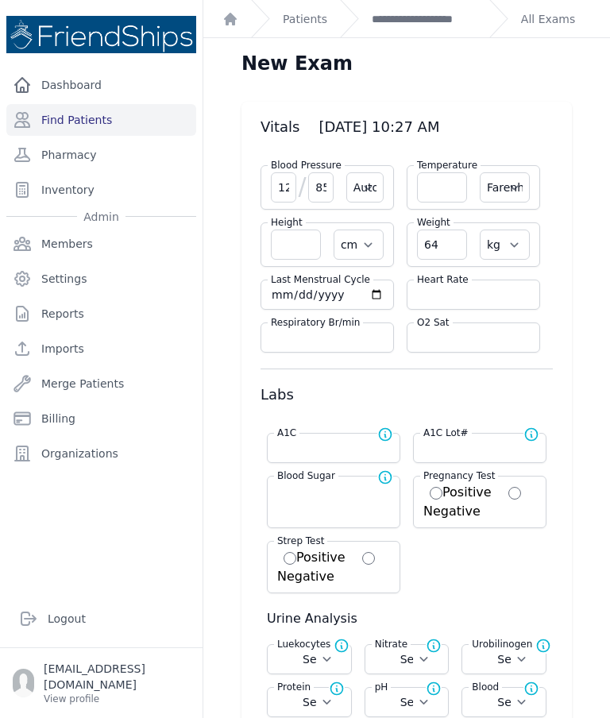
select select
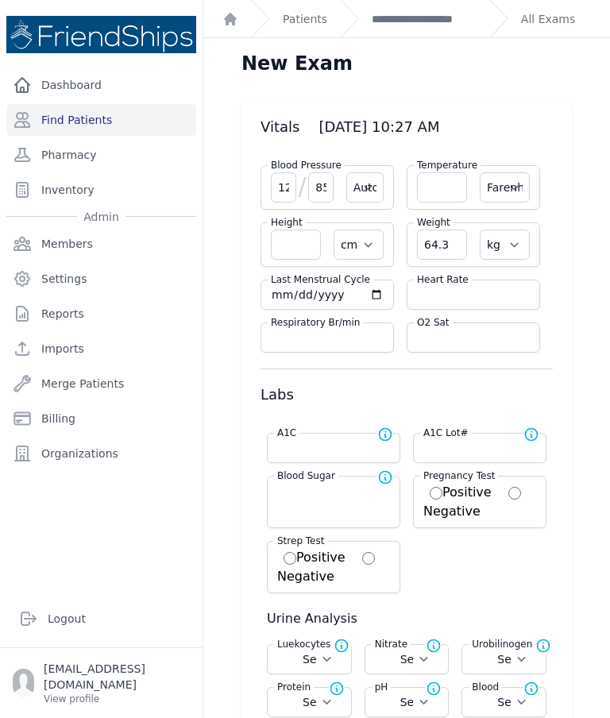
type input "64.3"
click at [430, 195] on input "number" at bounding box center [442, 187] width 50 height 30
type input "36"
select select "Automatic"
select select "F"
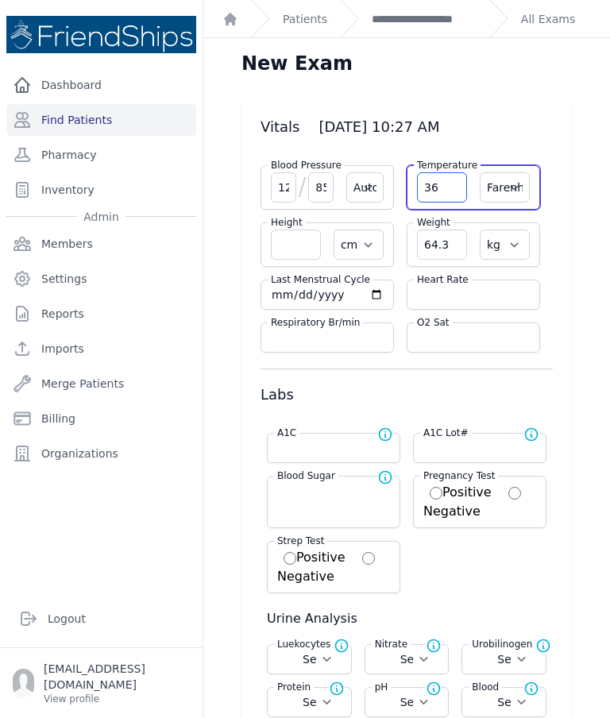
select select "cm"
select select "kg"
select select
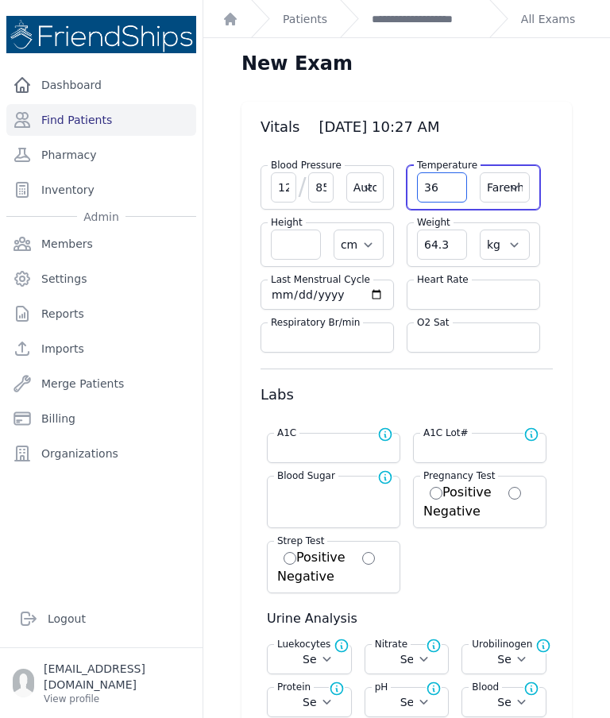
select select
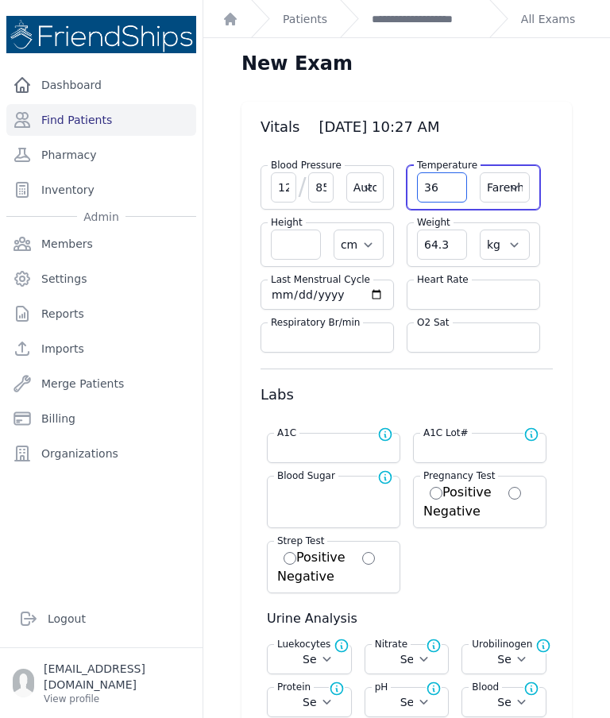
select select
type input "36.4"
click at [510, 188] on select "Farenheit Celcius" at bounding box center [505, 187] width 50 height 30
select select "C"
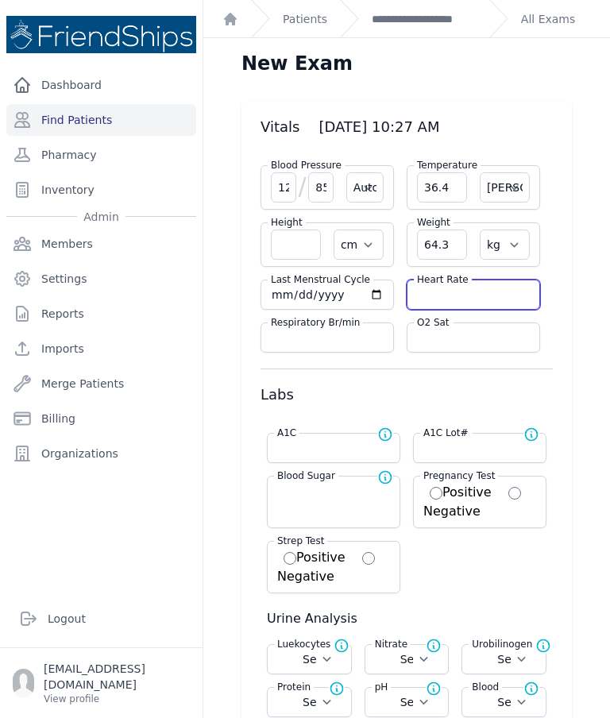
click at [481, 297] on input "number" at bounding box center [473, 295] width 113 height 16
select select "Automatic"
select select "cm"
select select "kg"
select select
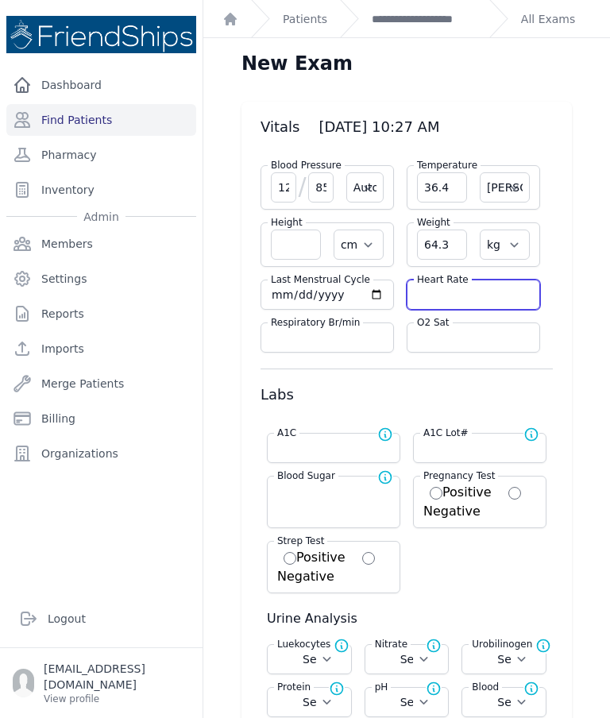
select select
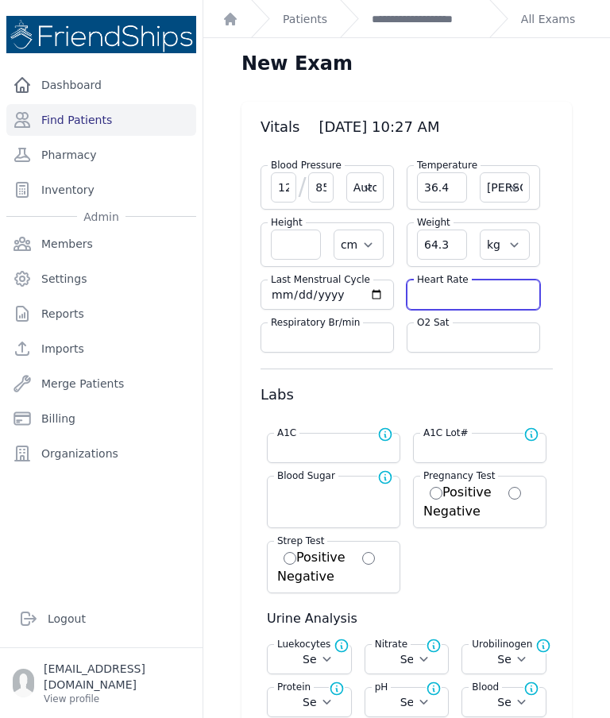
select select
select select "Automatic"
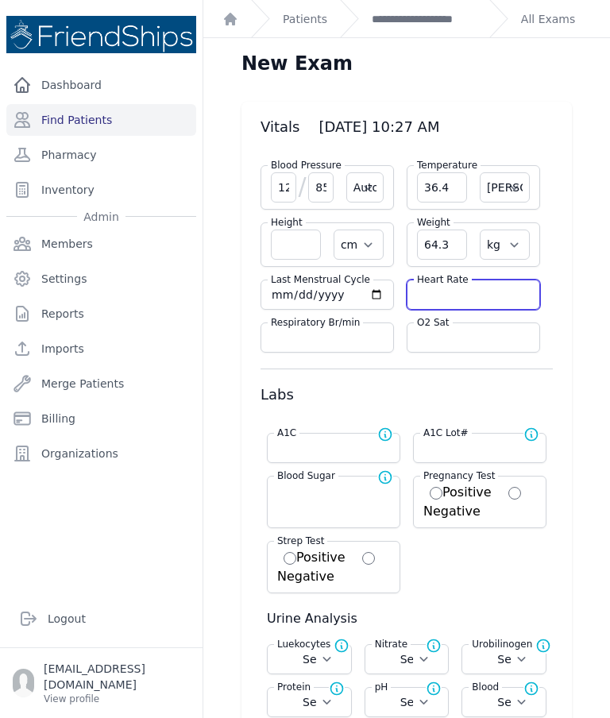
select select "C"
select select "cm"
select select "kg"
select select
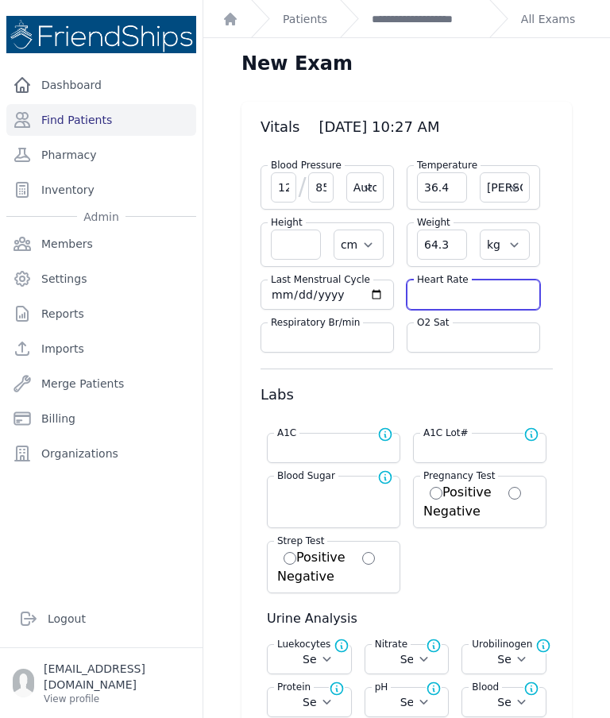
select select
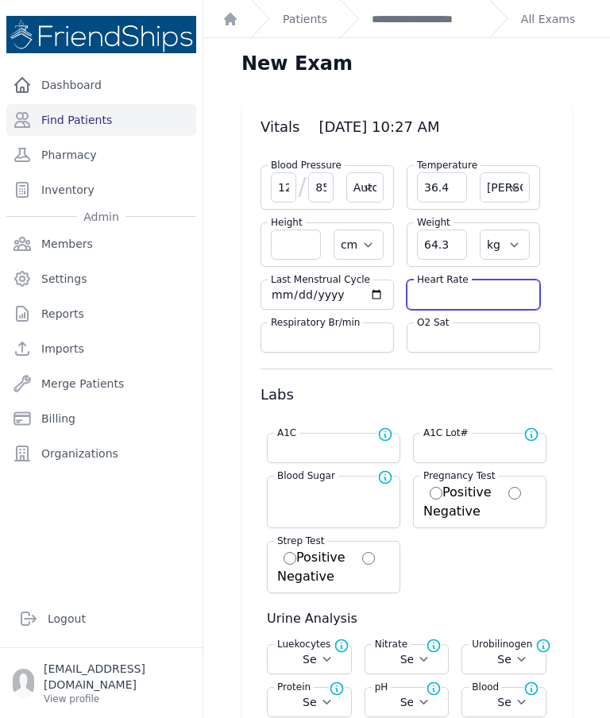
select select
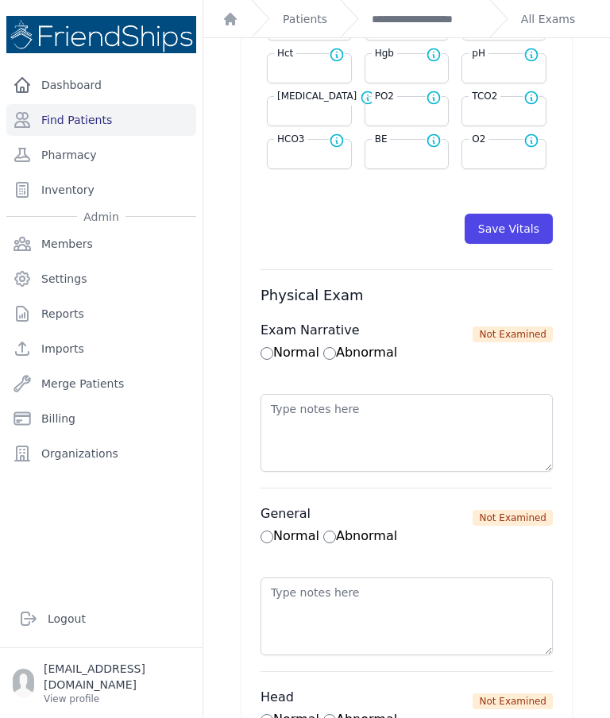
scroll to position [856, 0]
type input "74"
click at [512, 242] on button "Save Vitals" at bounding box center [509, 229] width 88 height 30
select select "Automatic"
select select "cm"
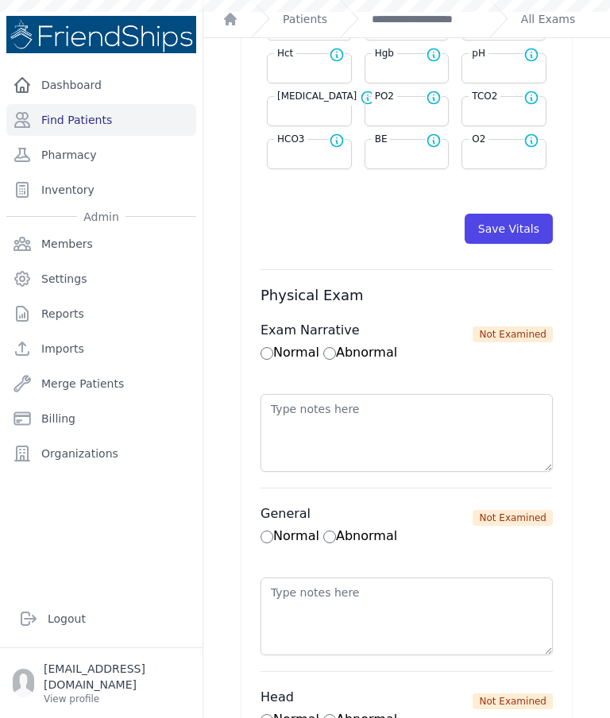
select select "kg"
select select
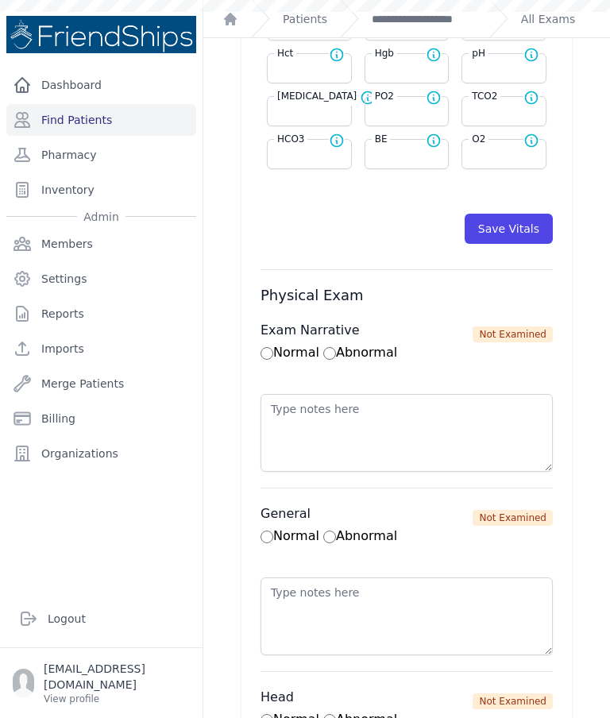
select select
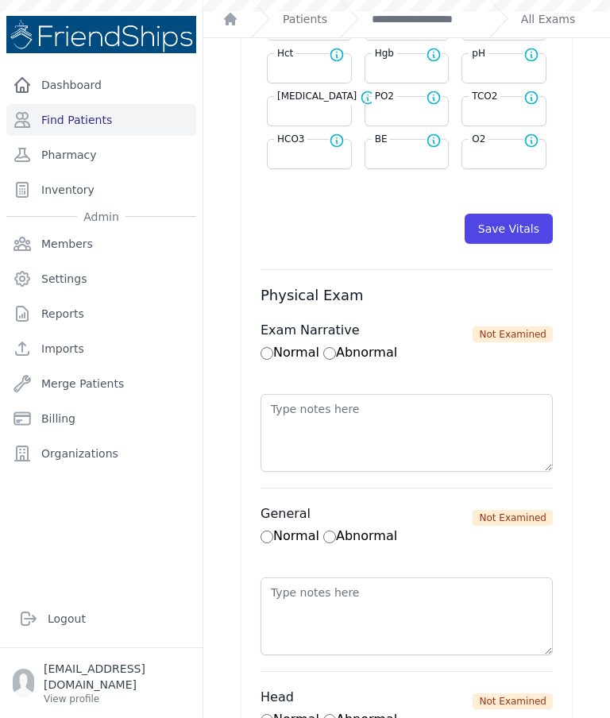
select select
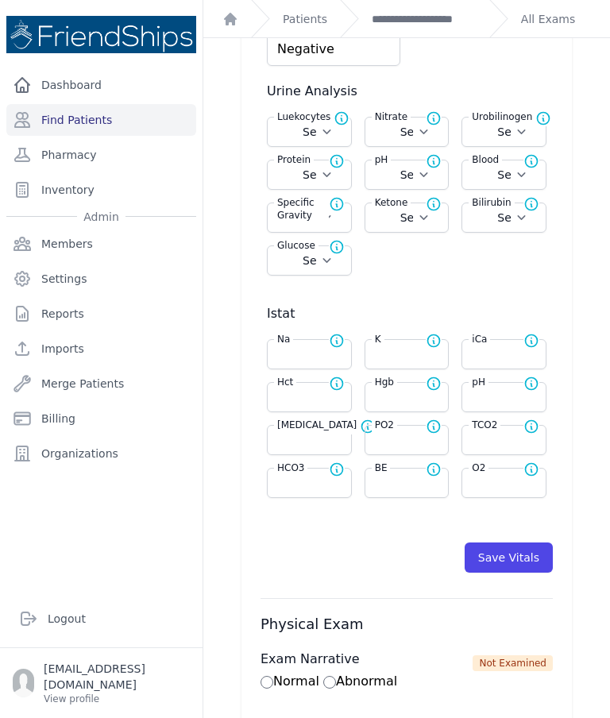
scroll to position [541, 0]
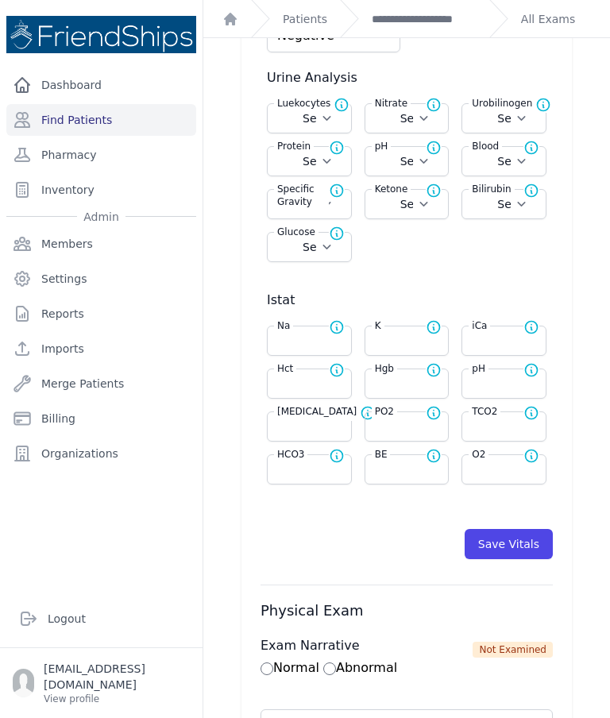
click at [524, 547] on button "Save Vitals" at bounding box center [509, 544] width 88 height 30
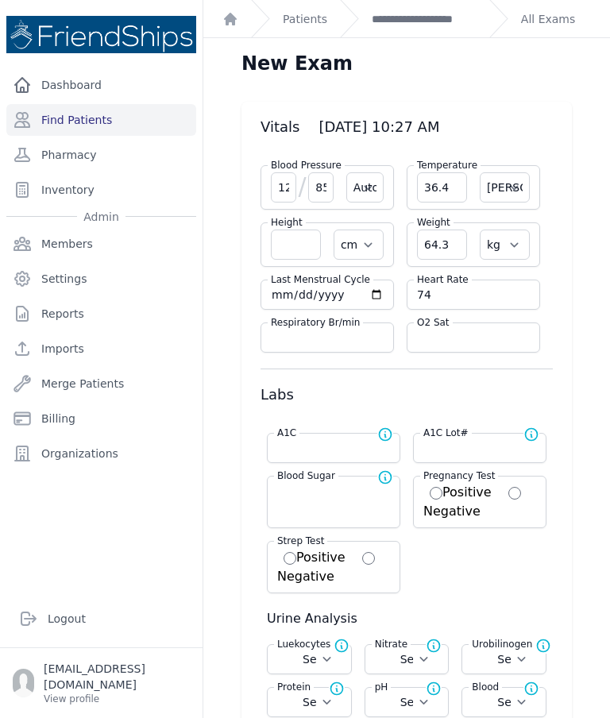
click at [443, 26] on link "**********" at bounding box center [424, 19] width 105 height 16
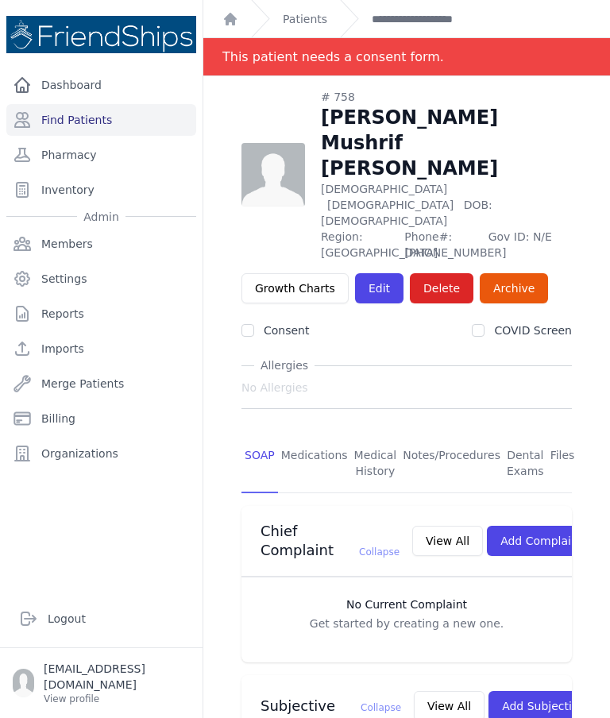
click at [69, 104] on link "Find Patients" at bounding box center [101, 120] width 190 height 32
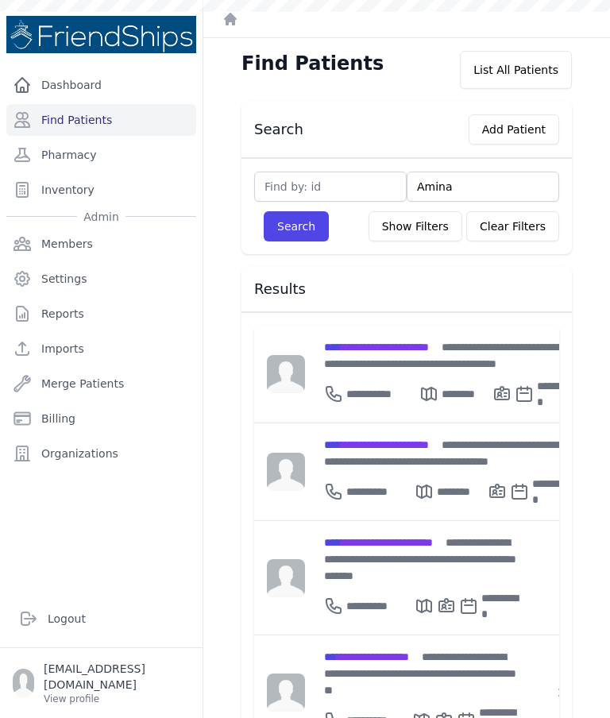
type input "Amina"
click at [296, 227] on button "Search" at bounding box center [296, 226] width 65 height 30
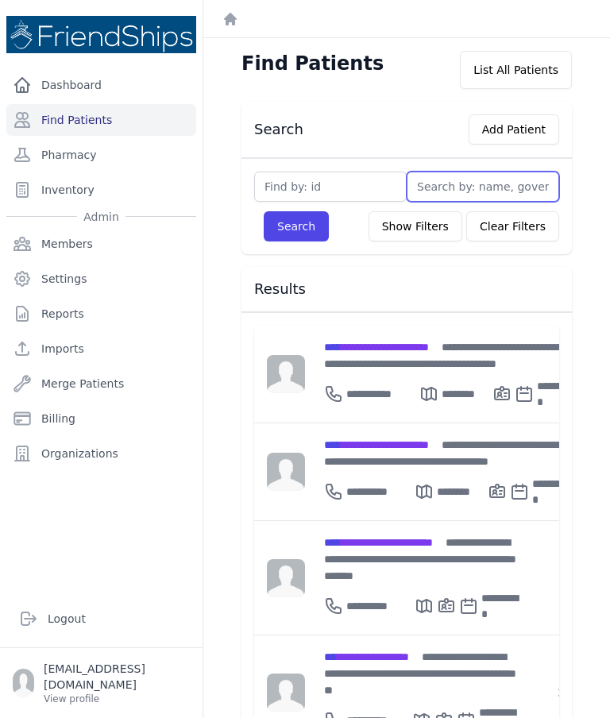
click at [476, 180] on input "text" at bounding box center [483, 187] width 153 height 30
type input "Amina"
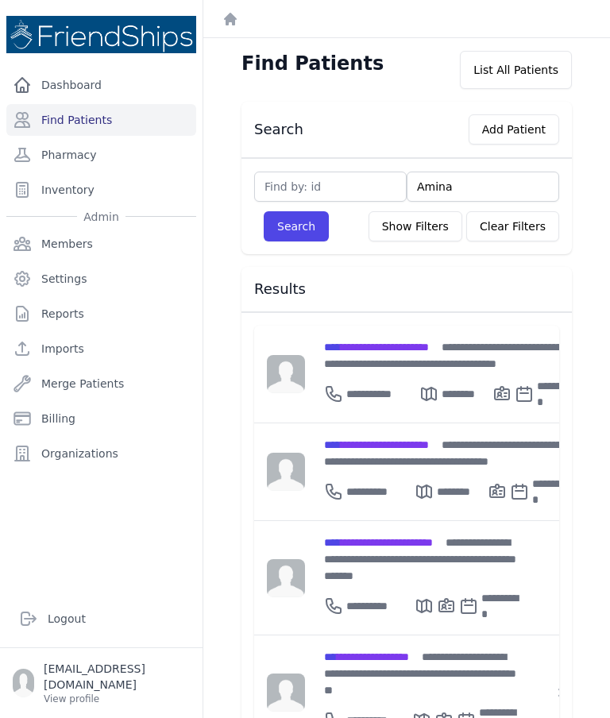
click at [306, 233] on button "Search" at bounding box center [296, 226] width 65 height 30
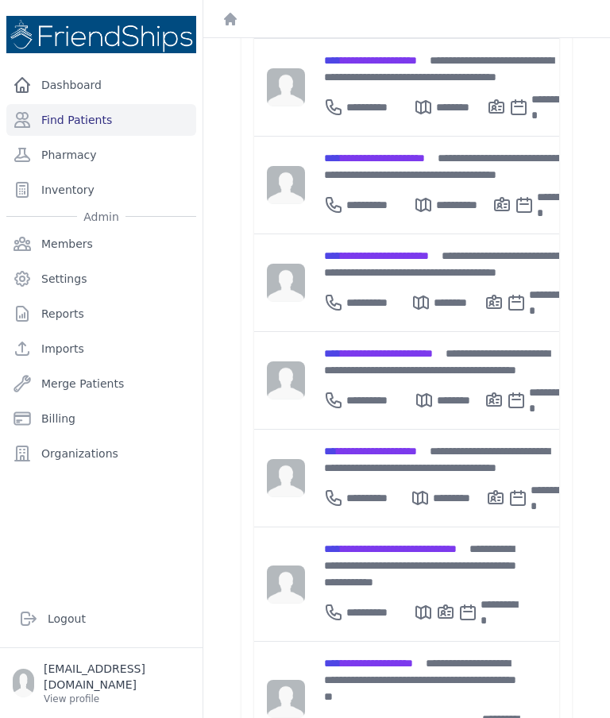
scroll to position [543, 0]
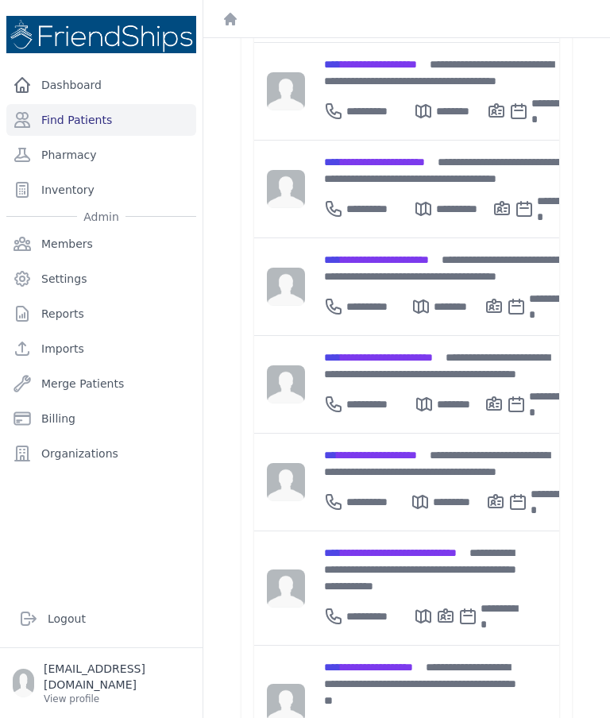
click at [433, 352] on span "**********" at bounding box center [378, 357] width 109 height 11
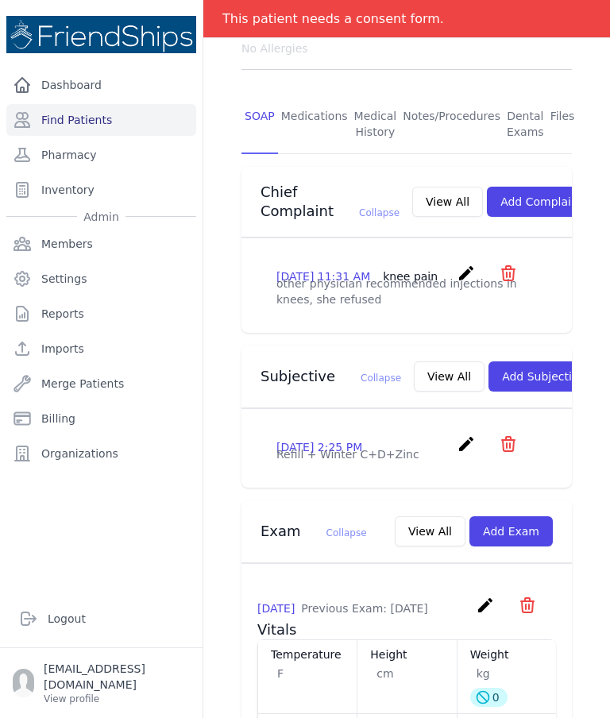
scroll to position [318, 0]
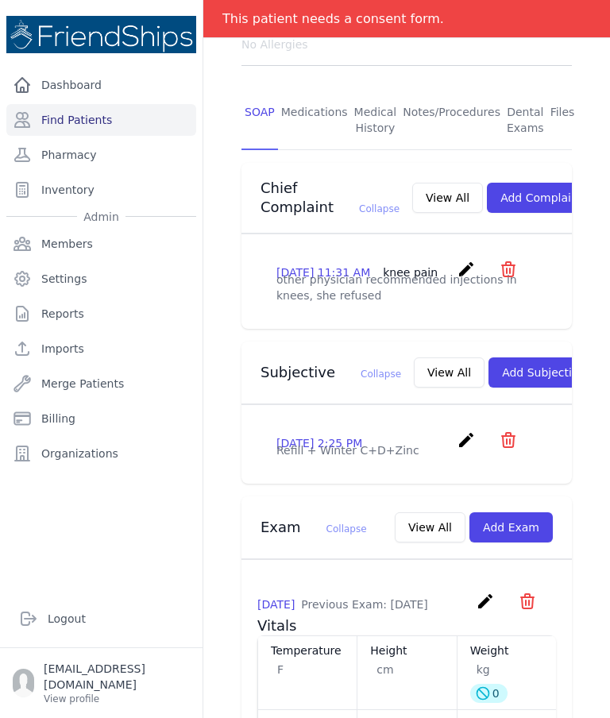
click at [415, 362] on button "View All" at bounding box center [449, 372] width 71 height 30
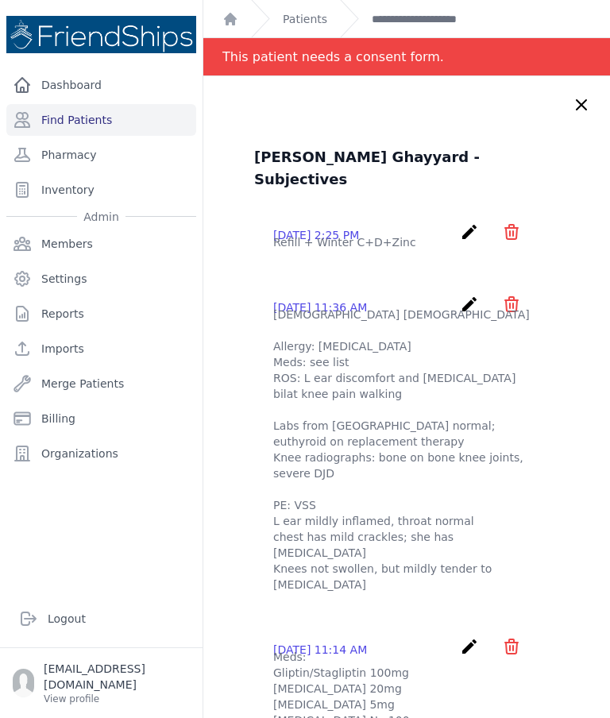
scroll to position [0, 0]
click at [592, 97] on div "[PERSON_NAME] Ghayyard - Subjectives [DATE] 2:25 PM create ​ Delete subjective …" at bounding box center [406, 625] width 407 height 1099
click at [574, 114] on div "[PERSON_NAME] Ghayyard - Subjectives [DATE] 2:25 PM create ​ Delete subjective …" at bounding box center [406, 625] width 407 height 1099
click at [580, 113] on icon at bounding box center [581, 104] width 19 height 19
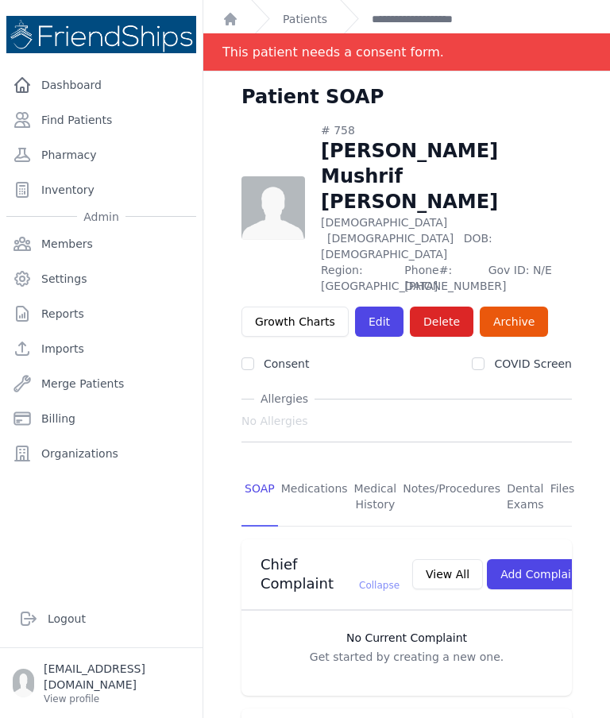
scroll to position [-6, 0]
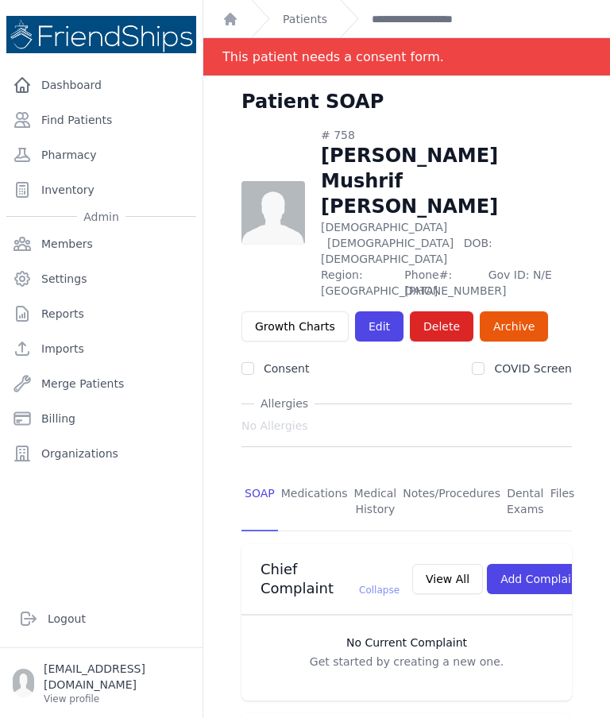
click at [113, 107] on link "Find Patients" at bounding box center [101, 120] width 190 height 32
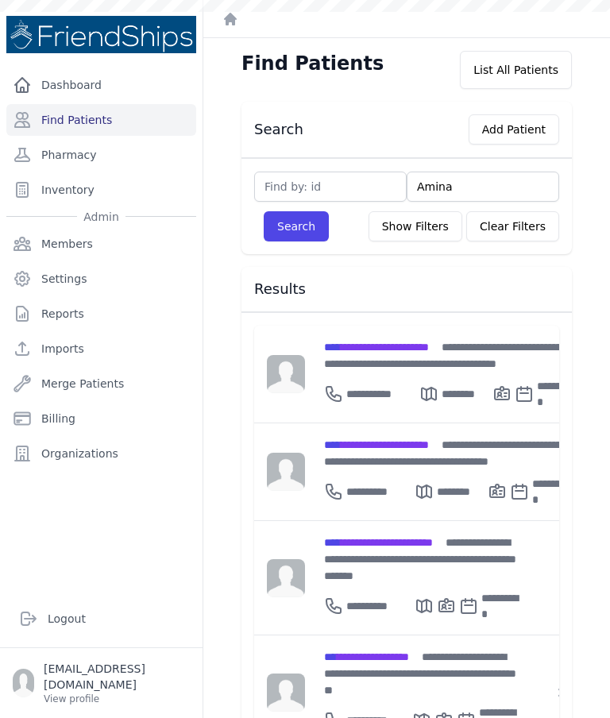
type input "Amina"
click at [305, 218] on button "Search" at bounding box center [296, 226] width 65 height 30
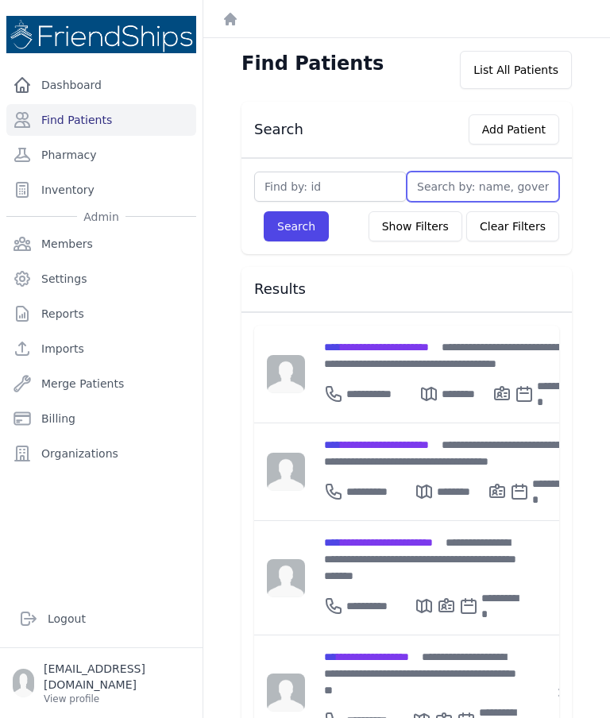
click at [474, 190] on input "text" at bounding box center [483, 187] width 153 height 30
type input "Amina"
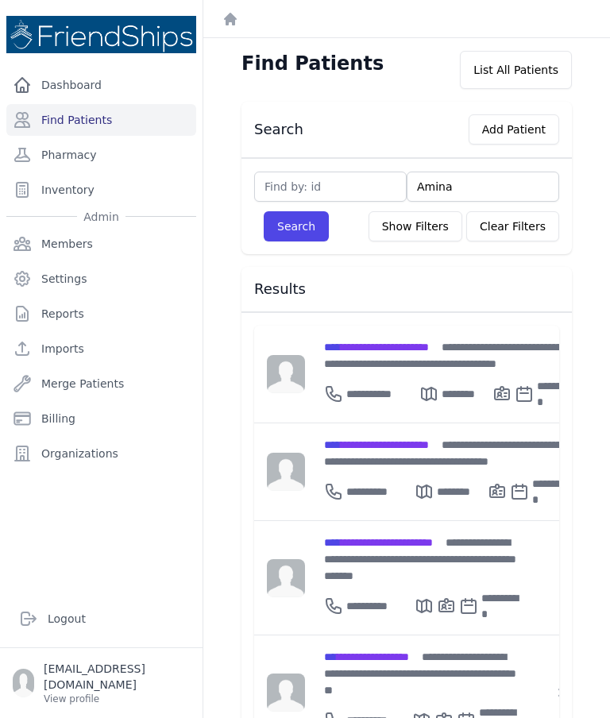
click at [301, 222] on button "Search" at bounding box center [296, 226] width 65 height 30
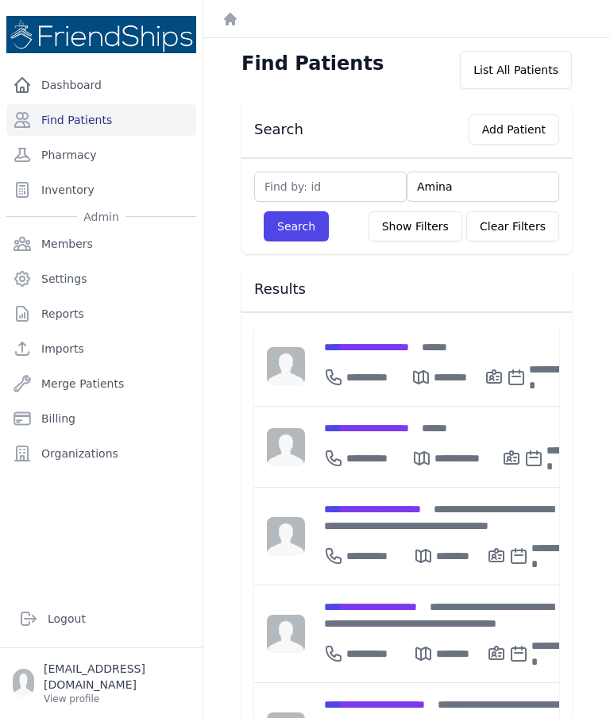
click at [149, 129] on link "Find Patients" at bounding box center [101, 120] width 190 height 32
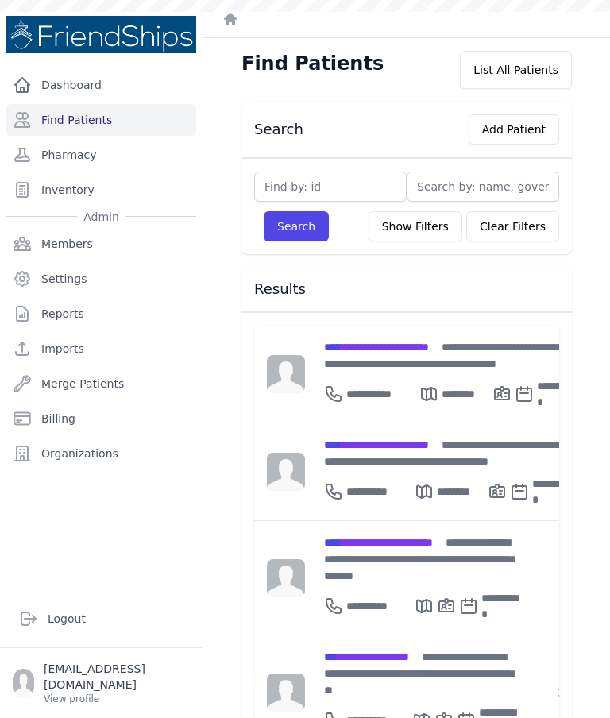
click at [404, 348] on span "**********" at bounding box center [376, 347] width 105 height 11
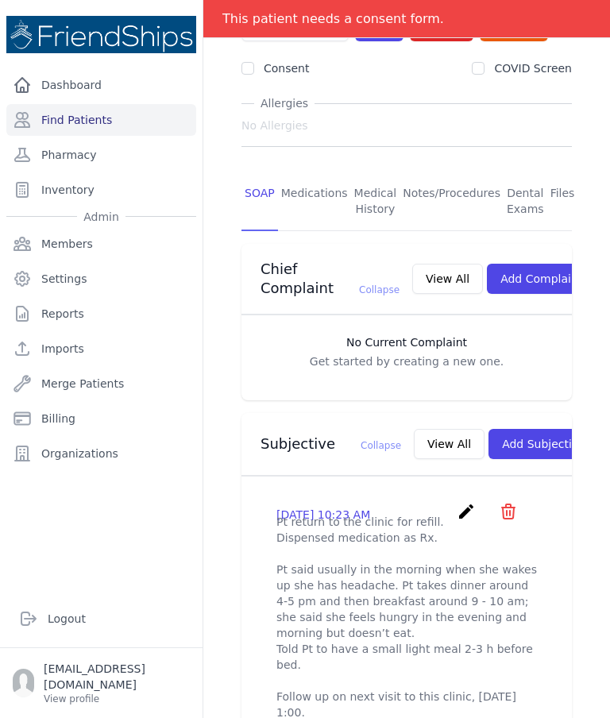
scroll to position [267, 0]
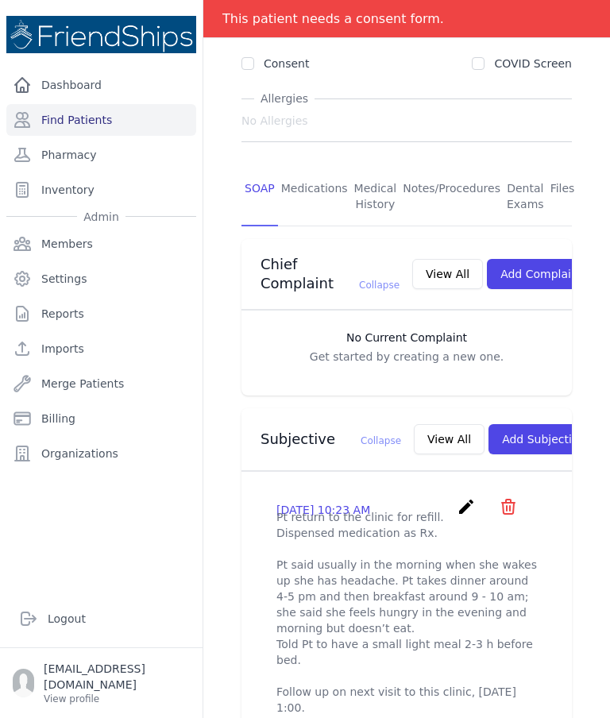
click at [309, 168] on link "Medications" at bounding box center [314, 197] width 73 height 59
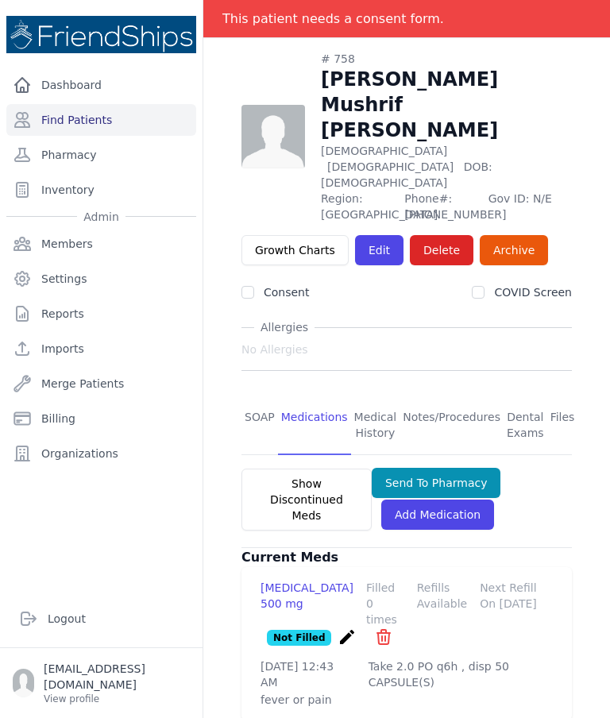
click at [61, 158] on link "Pharmacy" at bounding box center [101, 155] width 190 height 32
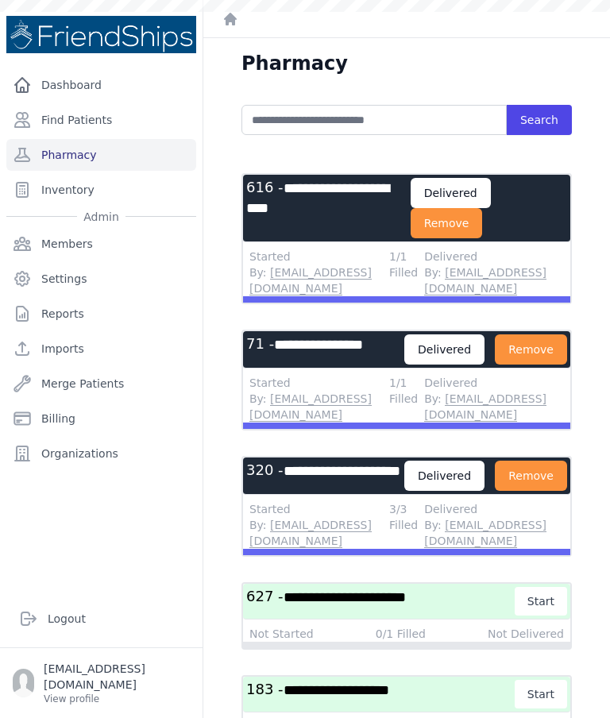
scroll to position [632, 0]
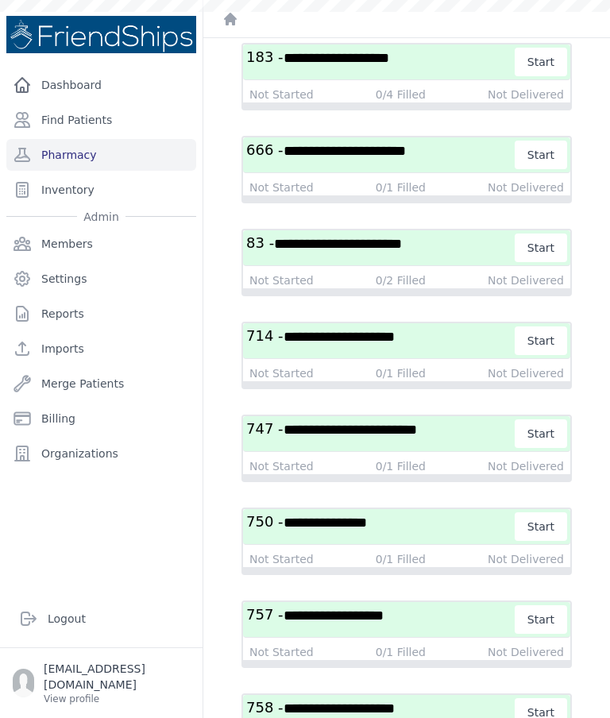
click at [317, 701] on span "**********" at bounding box center [339, 708] width 111 height 14
click at [360, 701] on span "**********" at bounding box center [339, 708] width 111 height 14
click at [392, 701] on span "**********" at bounding box center [339, 708] width 111 height 14
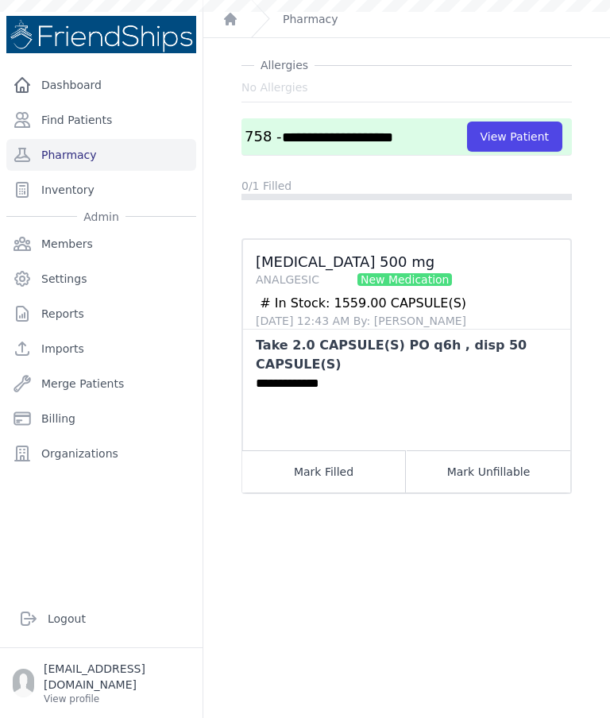
scroll to position [38, 0]
click at [338, 450] on button "Mark Filled" at bounding box center [324, 471] width 164 height 42
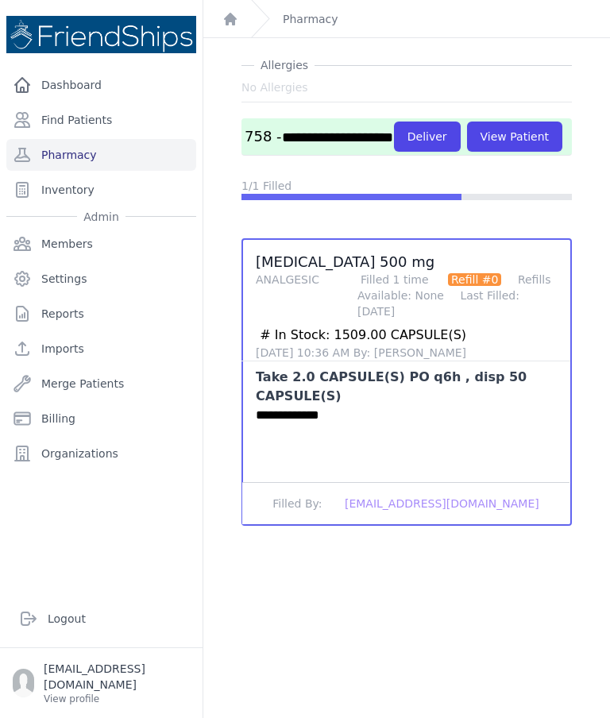
click at [394, 122] on button "Deliver" at bounding box center [427, 137] width 67 height 30
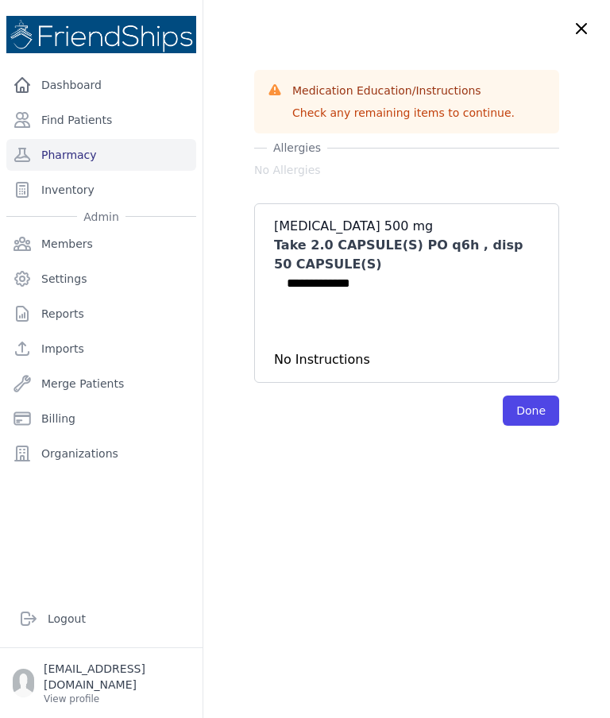
scroll to position [0, 0]
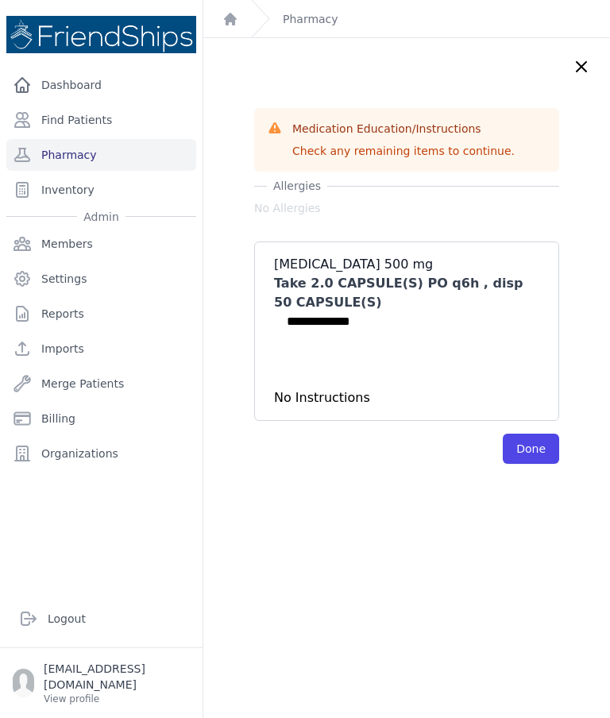
click at [547, 434] on button "Done" at bounding box center [531, 449] width 56 height 30
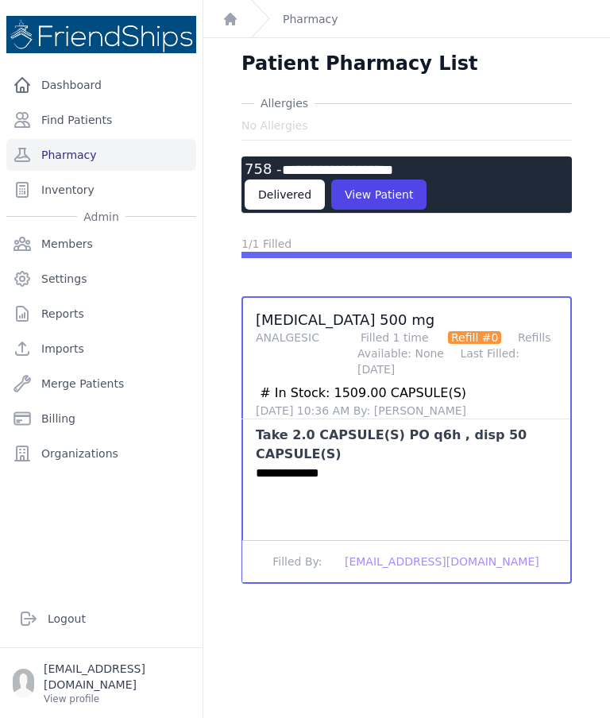
click at [100, 139] on link "Pharmacy" at bounding box center [101, 155] width 190 height 32
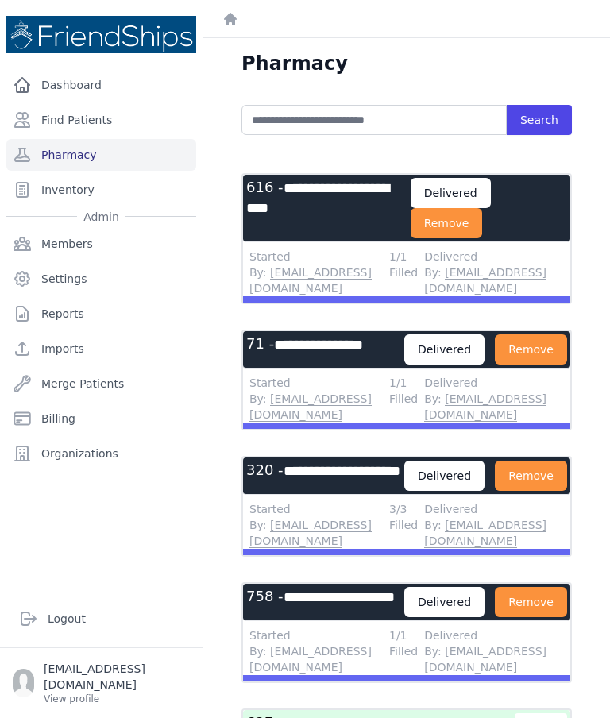
click at [467, 222] on button "Remove" at bounding box center [447, 223] width 72 height 30
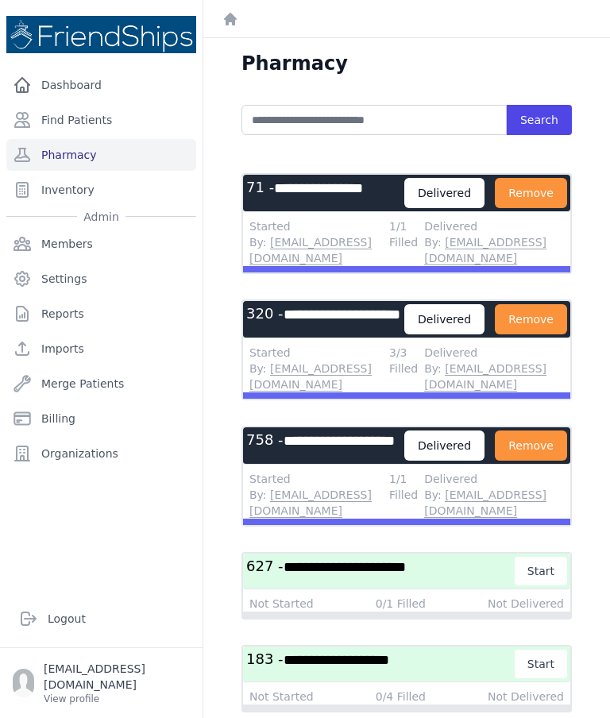
click at [528, 203] on button "Remove" at bounding box center [531, 193] width 72 height 30
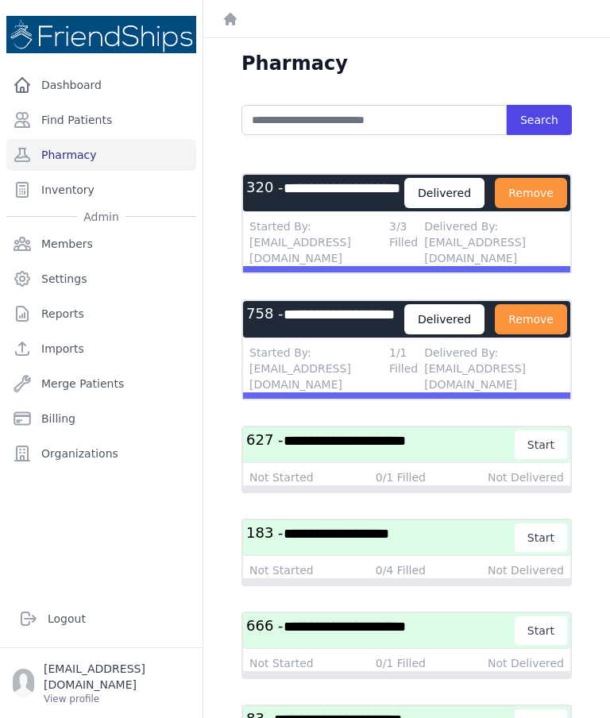
click at [495, 208] on button "Remove" at bounding box center [531, 193] width 72 height 30
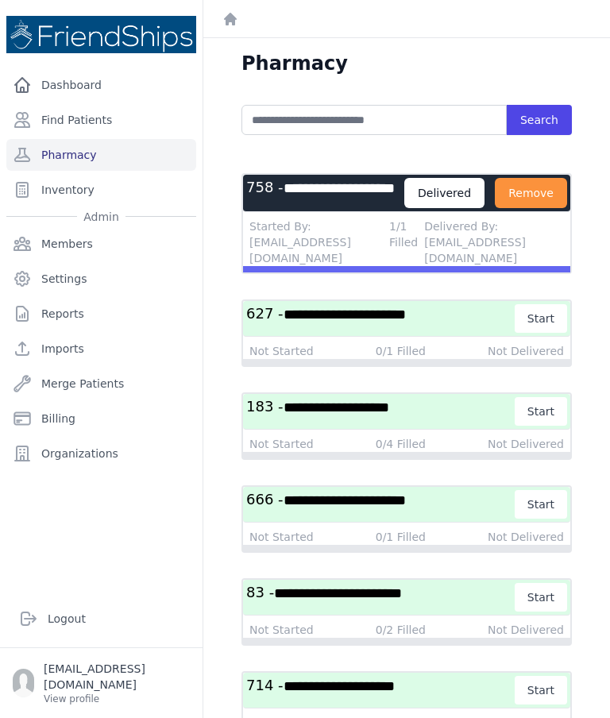
click at [495, 208] on button "Remove" at bounding box center [531, 193] width 72 height 30
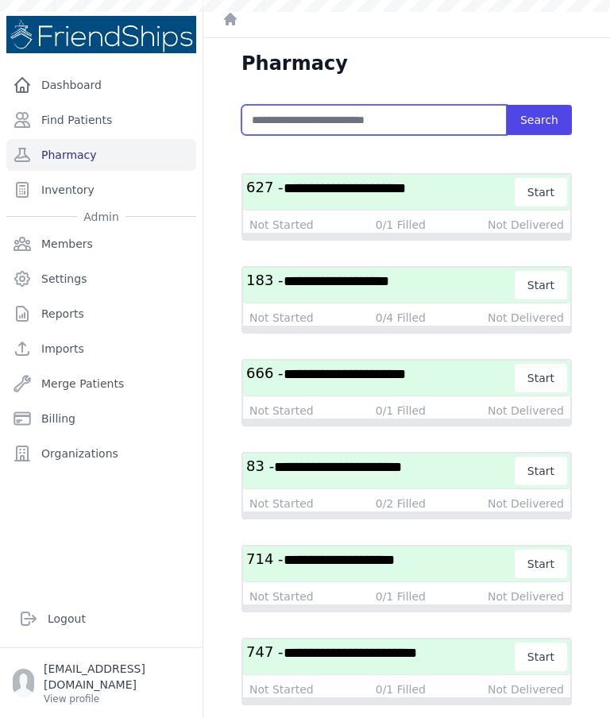
click at [326, 119] on input "text" at bounding box center [374, 120] width 265 height 30
type input "***"
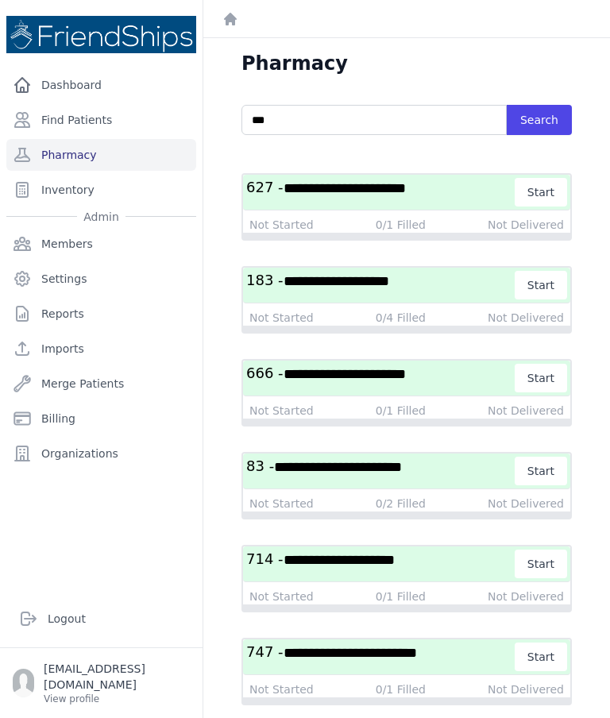
click at [541, 132] on button "Search" at bounding box center [539, 120] width 65 height 30
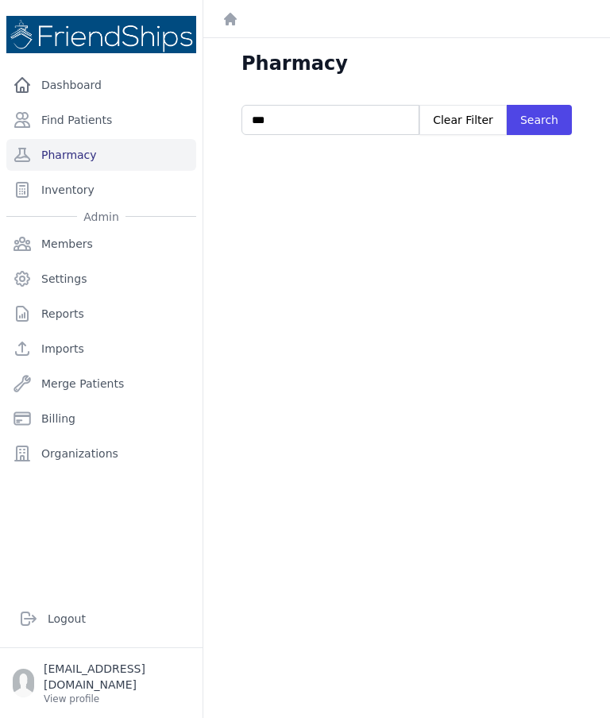
click at [96, 124] on link "Find Patients" at bounding box center [101, 120] width 190 height 32
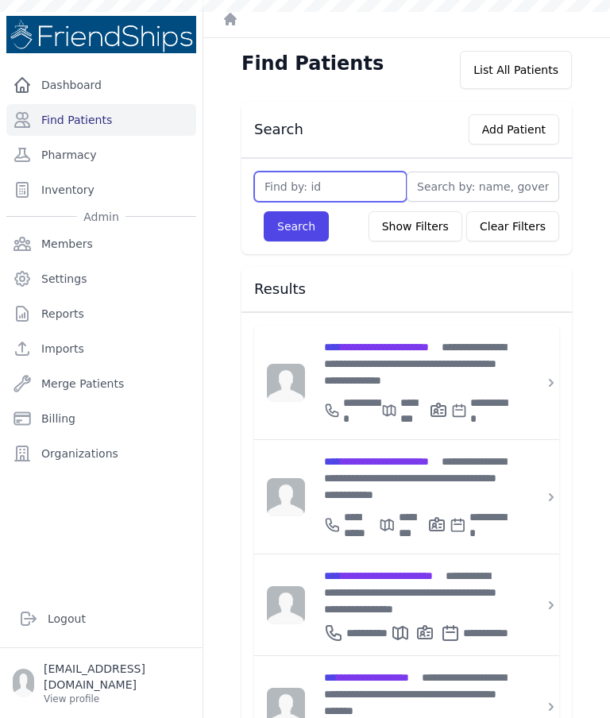
click at [287, 190] on input "text" at bounding box center [330, 187] width 153 height 30
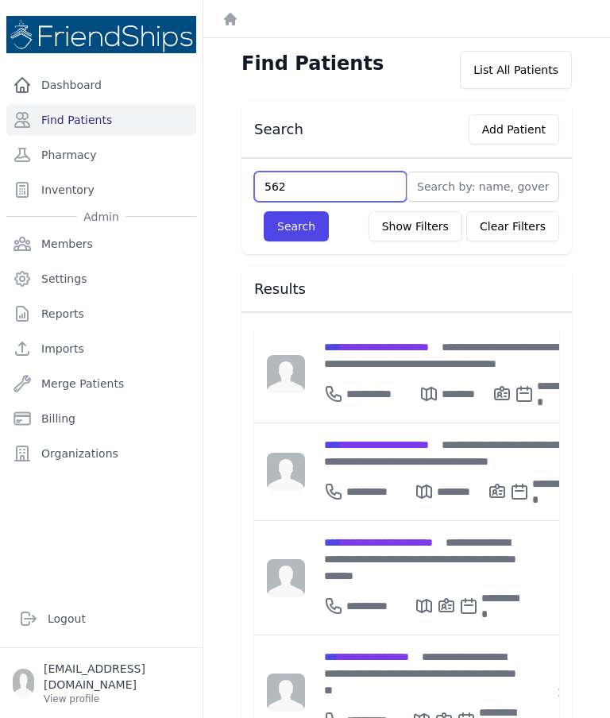
type input "562"
click at [306, 234] on button "Search" at bounding box center [296, 226] width 65 height 30
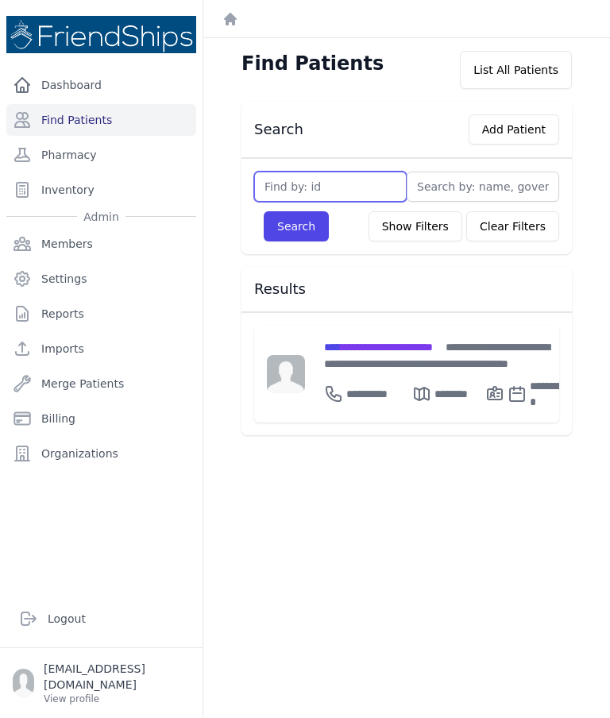
click at [314, 180] on input "text" at bounding box center [330, 187] width 153 height 30
type input "1"
click at [296, 226] on button "Search" at bounding box center [296, 226] width 65 height 30
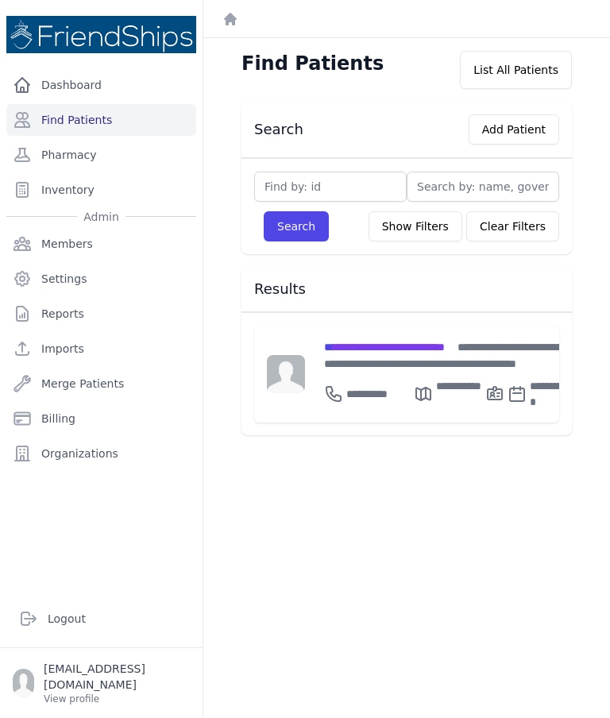
click at [395, 361] on div "**********" at bounding box center [446, 354] width 245 height 33
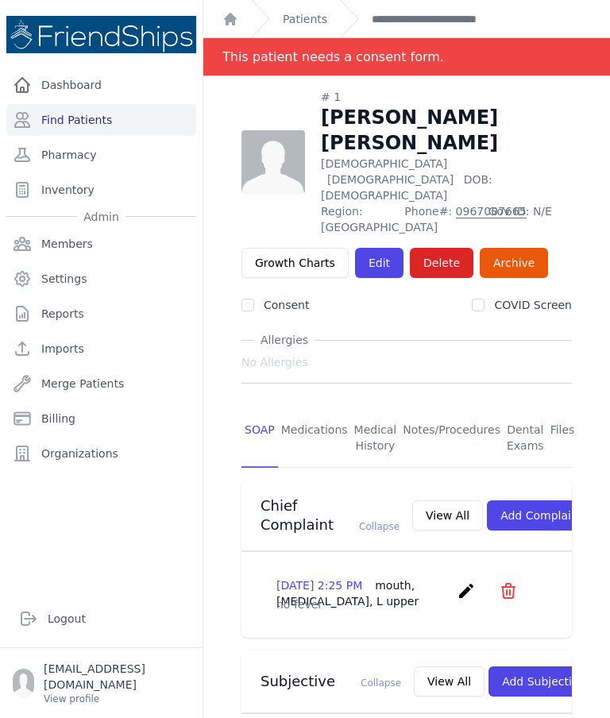
click at [310, 12] on link "Patients" at bounding box center [305, 19] width 44 height 16
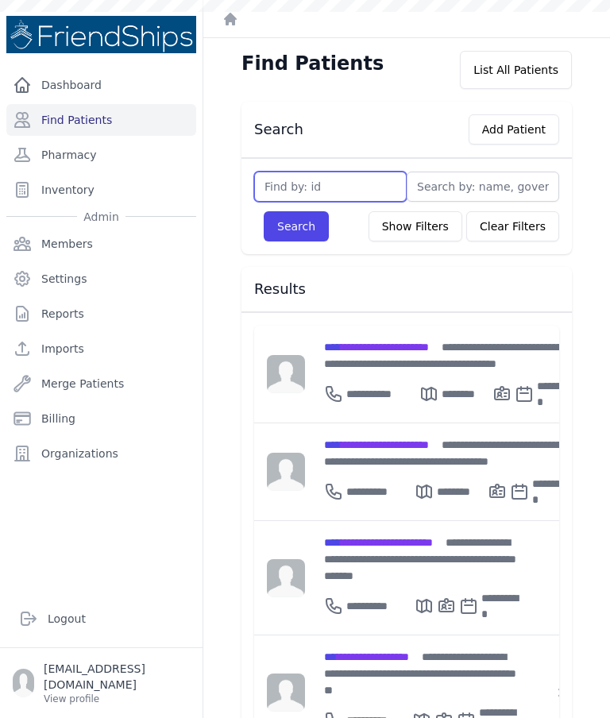
click at [344, 180] on input "text" at bounding box center [330, 187] width 153 height 30
type input "322"
click at [294, 233] on button "Search" at bounding box center [296, 226] width 65 height 30
click at [336, 191] on input "322" at bounding box center [330, 187] width 153 height 30
click at [295, 222] on button "Search" at bounding box center [296, 226] width 65 height 30
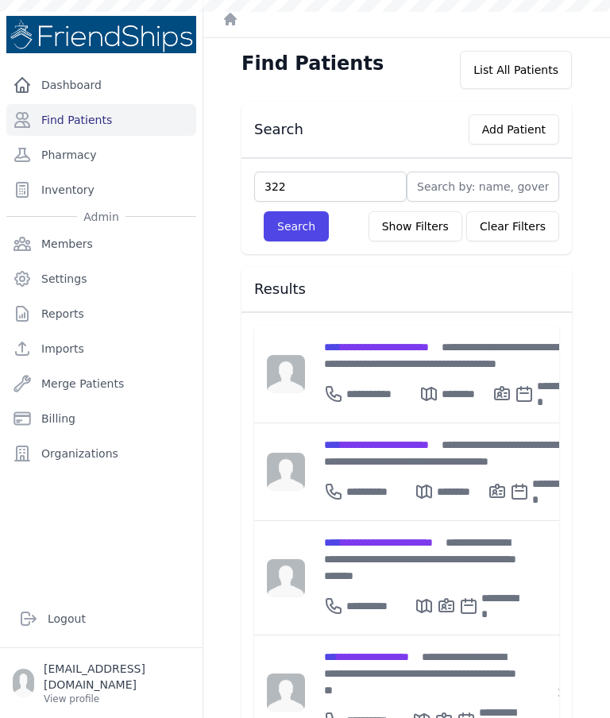
click at [107, 116] on link "Find Patients" at bounding box center [101, 120] width 190 height 32
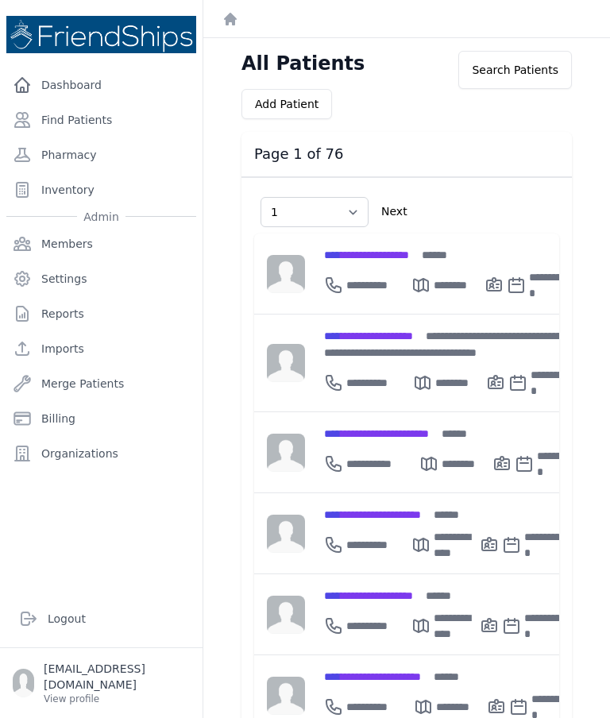
click at [100, 117] on link "Find Patients" at bounding box center [101, 120] width 190 height 32
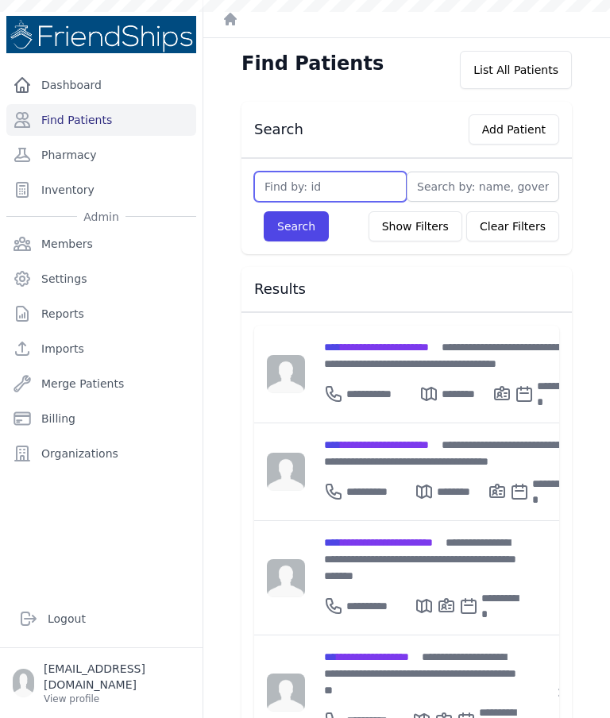
click at [315, 180] on input "text" at bounding box center [330, 187] width 153 height 30
type input "323"
click at [294, 219] on button "Search" at bounding box center [296, 226] width 65 height 30
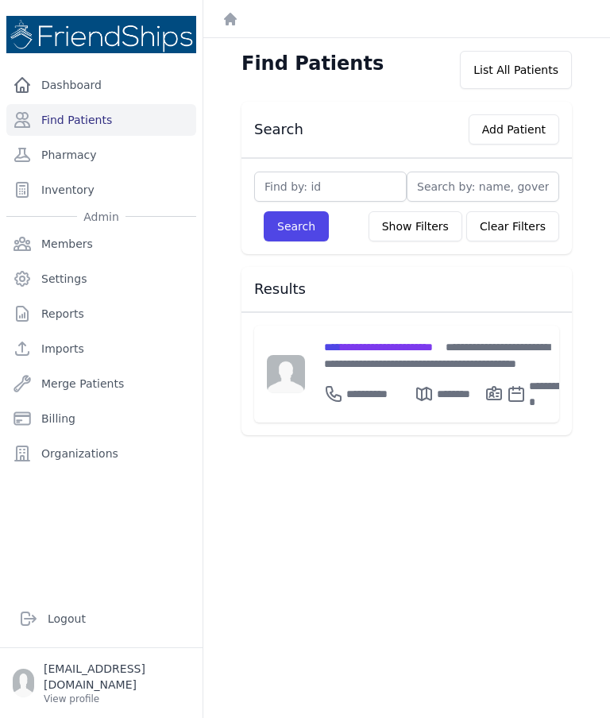
click at [381, 354] on div "**********" at bounding box center [446, 354] width 244 height 33
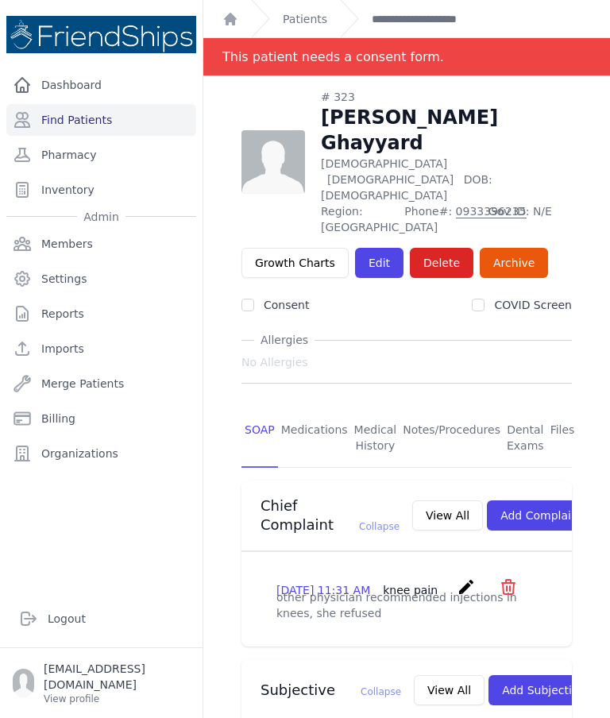
click at [369, 248] on link "Edit" at bounding box center [379, 263] width 48 height 30
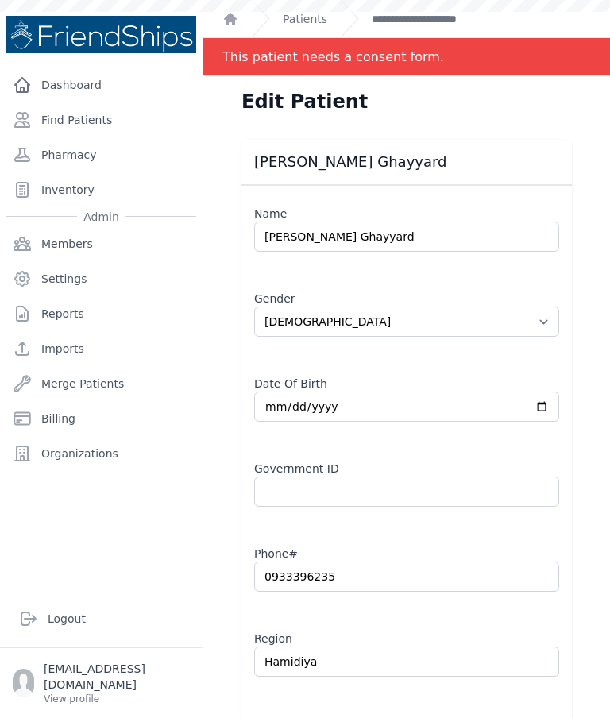
select select "[DEMOGRAPHIC_DATA]"
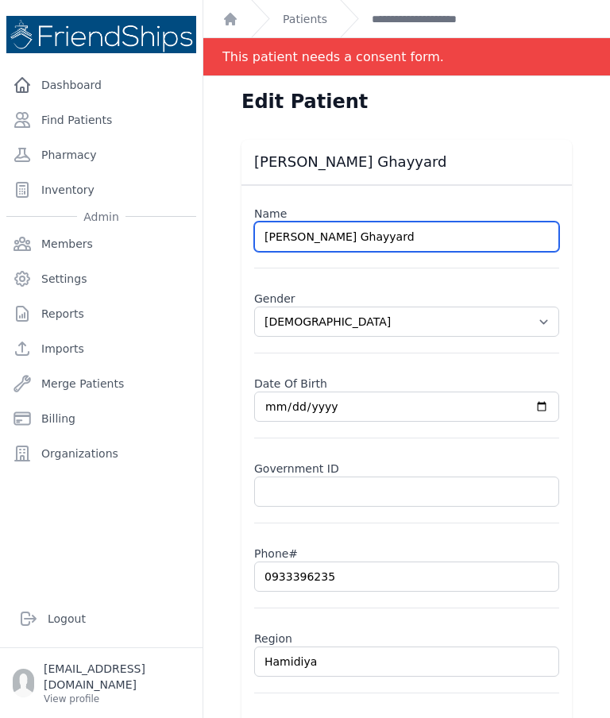
click at [422, 239] on input "[PERSON_NAME] Ghayyard" at bounding box center [406, 237] width 305 height 30
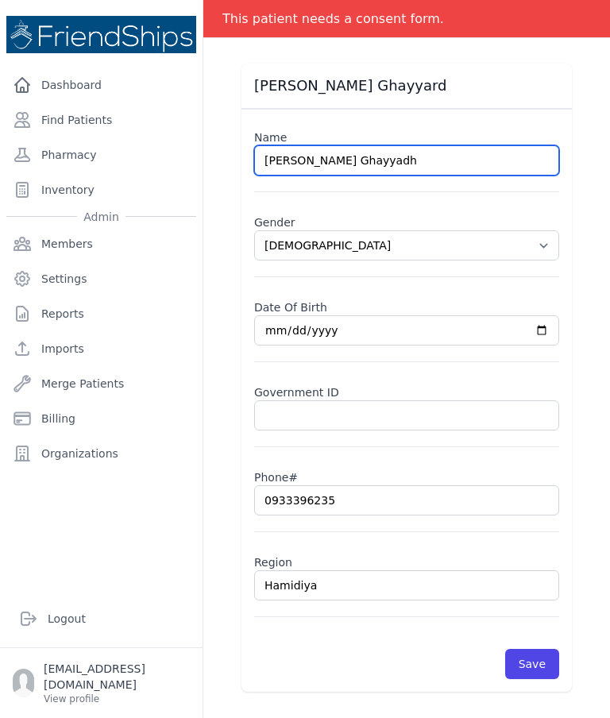
scroll to position [196, 0]
type input "[PERSON_NAME] Ghayyadh"
click at [602, 264] on div "Edit Patient [PERSON_NAME] Ghayyard Name [PERSON_NAME] Ghayyadh Gender Select G…" at bounding box center [406, 359] width 407 height 718
click at [588, 274] on div "[PERSON_NAME] Ghayyard Name [PERSON_NAME] Ghayyadh Gender Select Gender [DEMOGR…" at bounding box center [406, 378] width 381 height 628
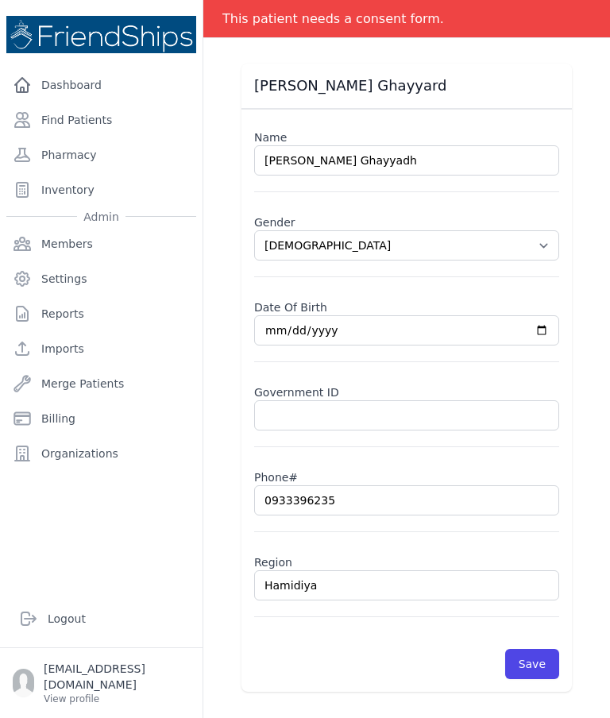
select select "[DEMOGRAPHIC_DATA]"
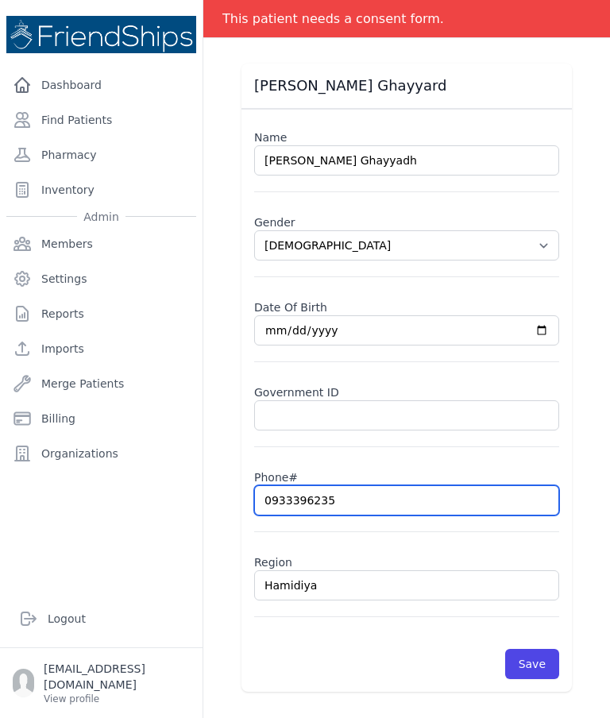
click at [374, 510] on input "0933396235" at bounding box center [406, 500] width 305 height 30
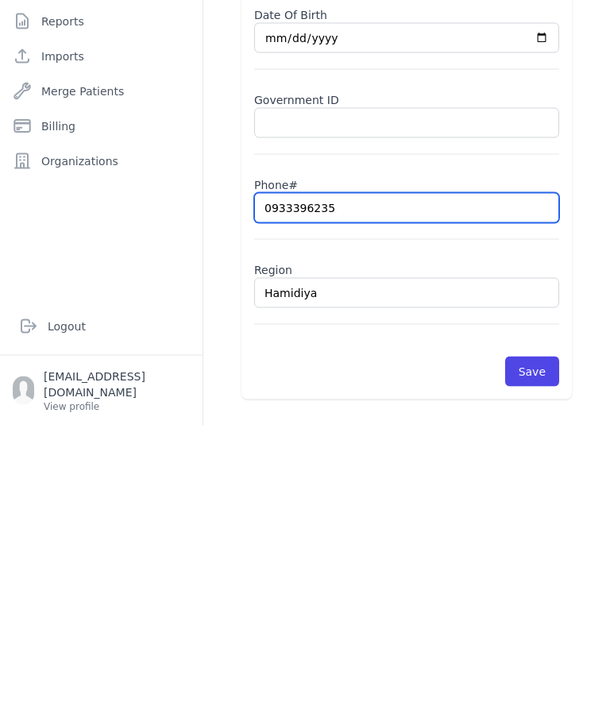
type input "093339623"
select select "[DEMOGRAPHIC_DATA]"
type input "09333"
select select "[DEMOGRAPHIC_DATA]"
type input "0933"
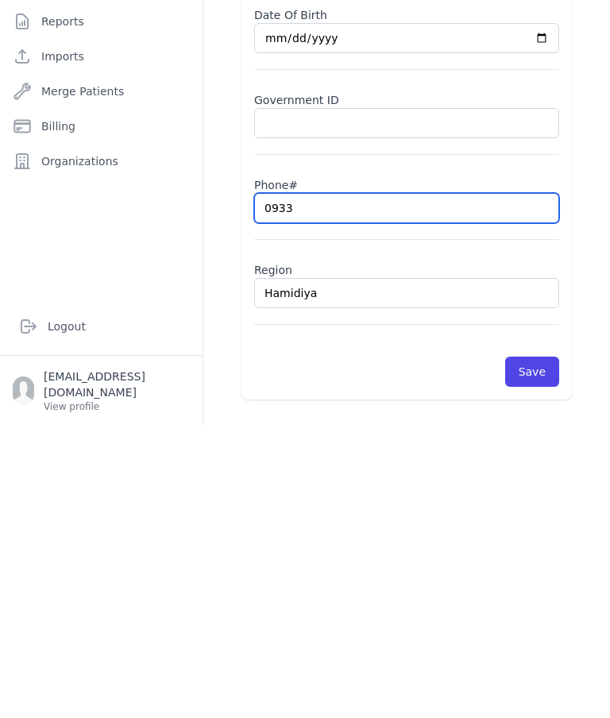
select select "[DEMOGRAPHIC_DATA]"
type input "093"
select select "[DEMOGRAPHIC_DATA]"
type input "09"
select select "[DEMOGRAPHIC_DATA]"
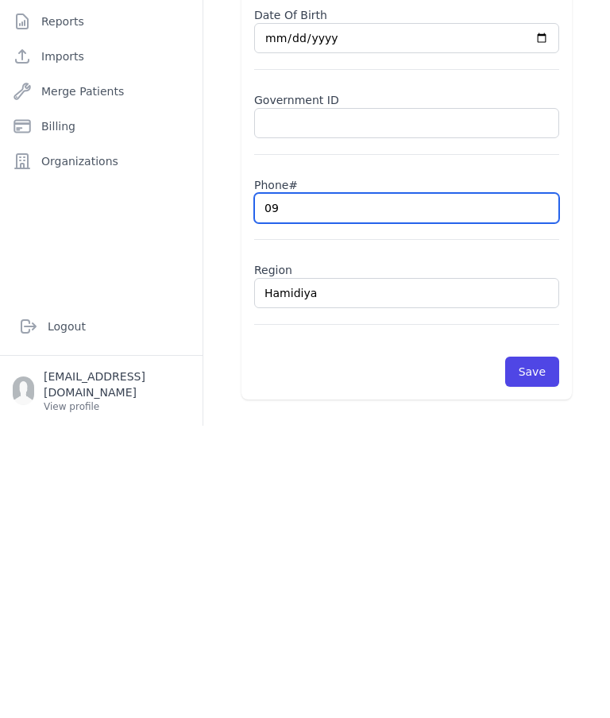
type input "09"
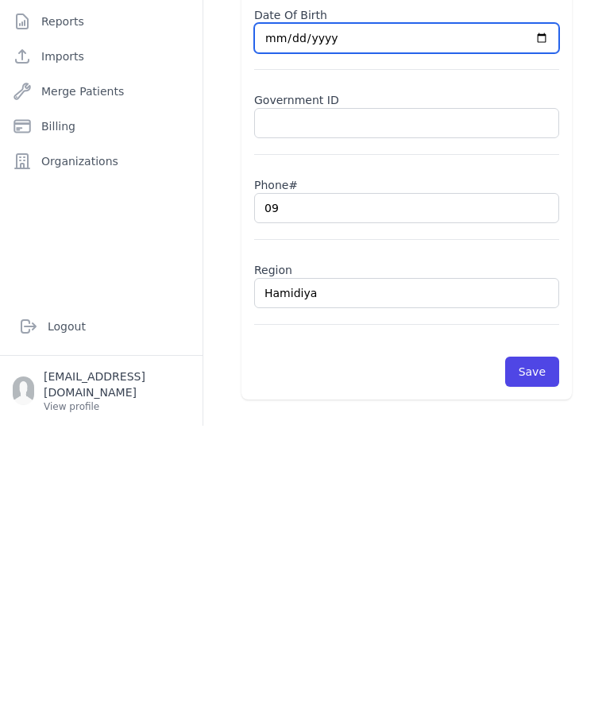
click at [458, 315] on input "[DATE]" at bounding box center [406, 330] width 305 height 30
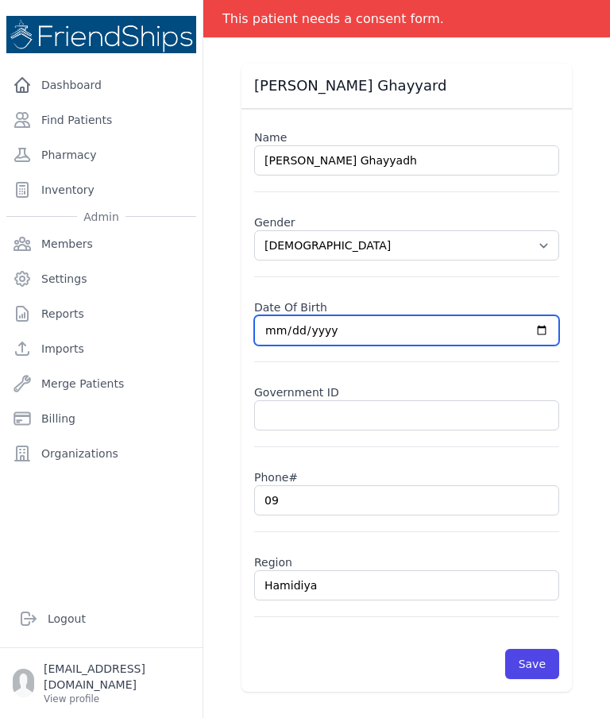
type input "[DATE]"
select select "[DEMOGRAPHIC_DATA]"
type input "0933396235"
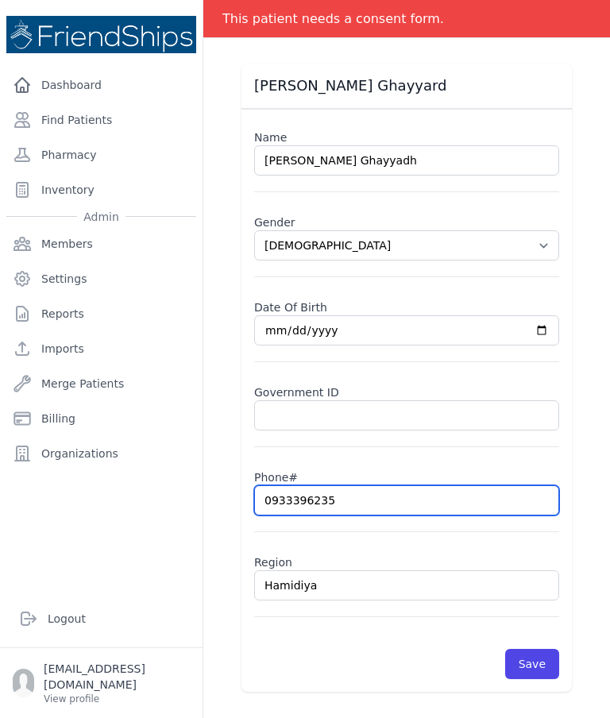
click at [377, 485] on input "0933396235" at bounding box center [406, 500] width 305 height 30
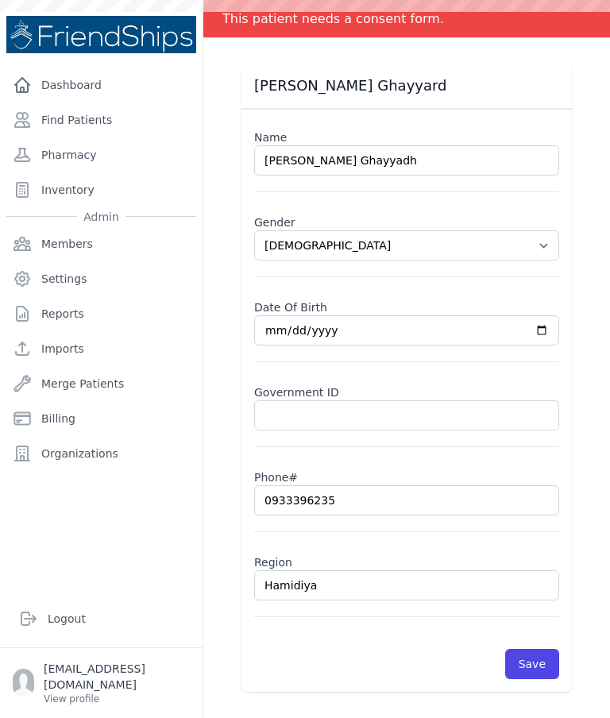
click at [542, 649] on button "Save" at bounding box center [532, 664] width 54 height 30
click at [541, 649] on button "Save" at bounding box center [532, 664] width 54 height 30
click at [551, 649] on button "Save" at bounding box center [532, 664] width 54 height 30
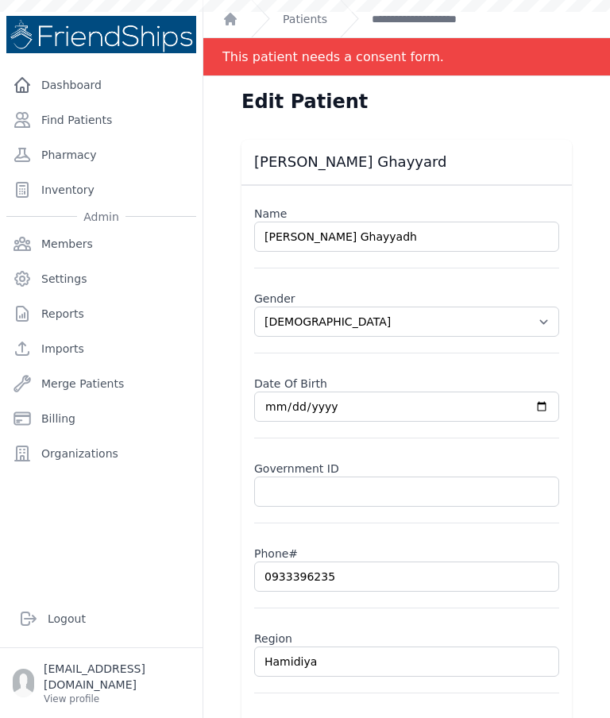
scroll to position [0, 0]
click at [454, 12] on link "**********" at bounding box center [437, 19] width 131 height 16
click at [551, 702] on form "Name [PERSON_NAME] Ghayyadh Gender Select Gender [DEMOGRAPHIC_DATA] [DEMOGRAPHI…" at bounding box center [406, 477] width 305 height 556
click at [96, 126] on link "Find Patients" at bounding box center [101, 120] width 190 height 32
